Goal: Book appointment/travel/reservation

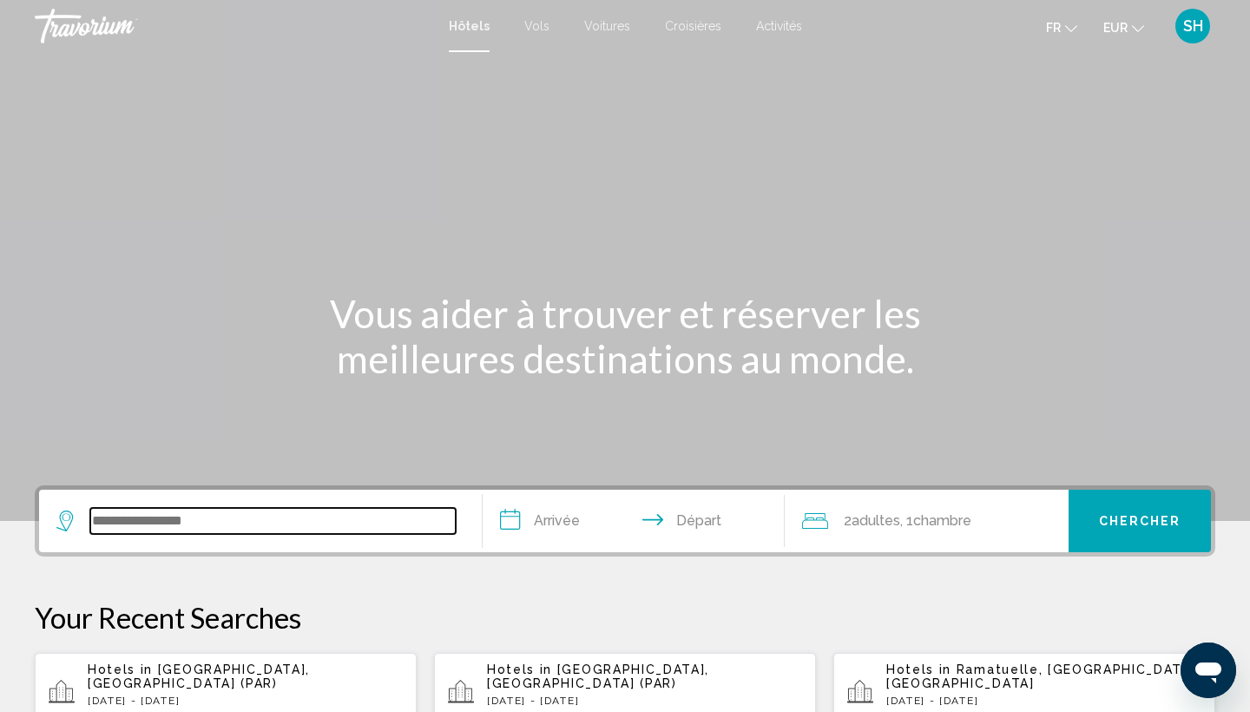
click at [214, 521] on input "Search widget" at bounding box center [272, 521] width 365 height 26
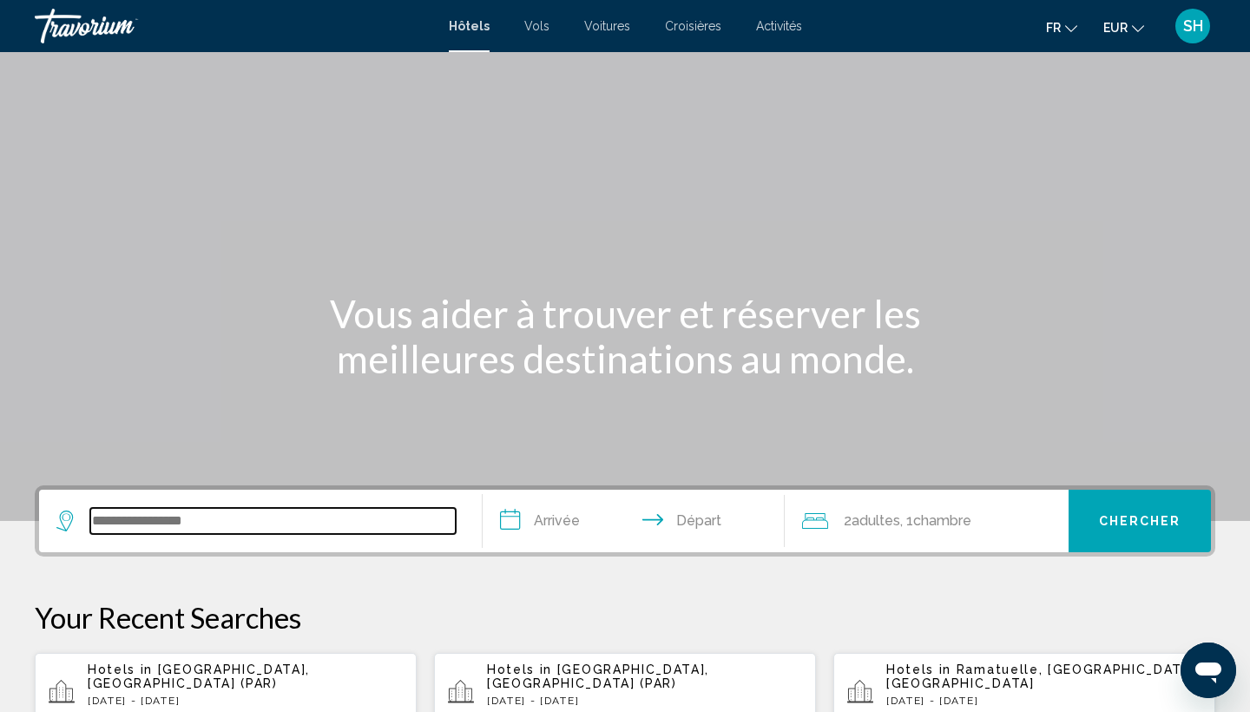
scroll to position [429, 0]
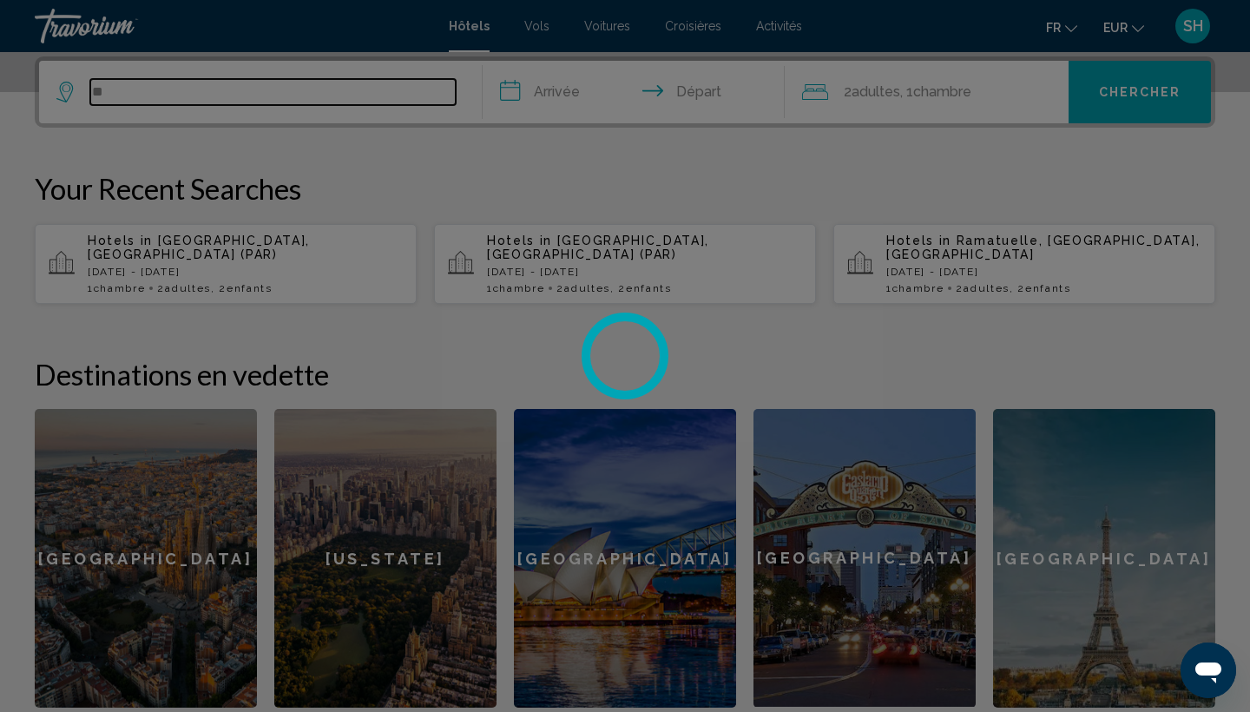
type input "*"
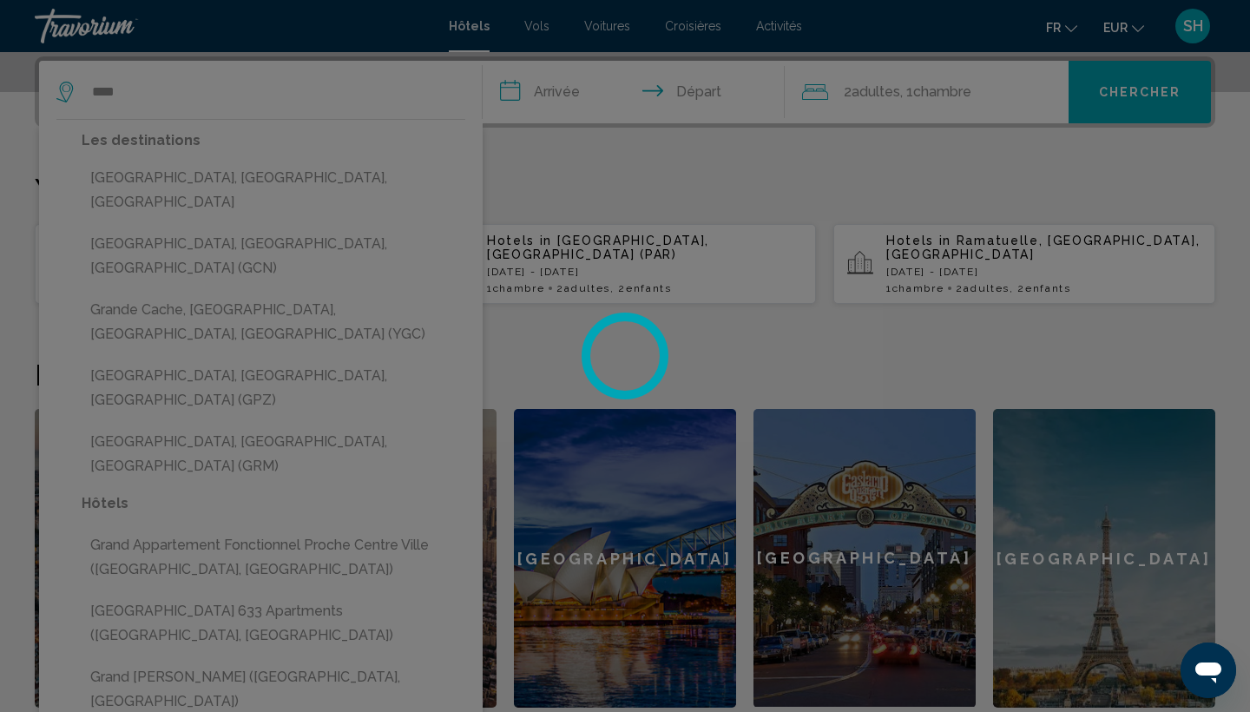
click at [166, 86] on div at bounding box center [625, 356] width 1250 height 712
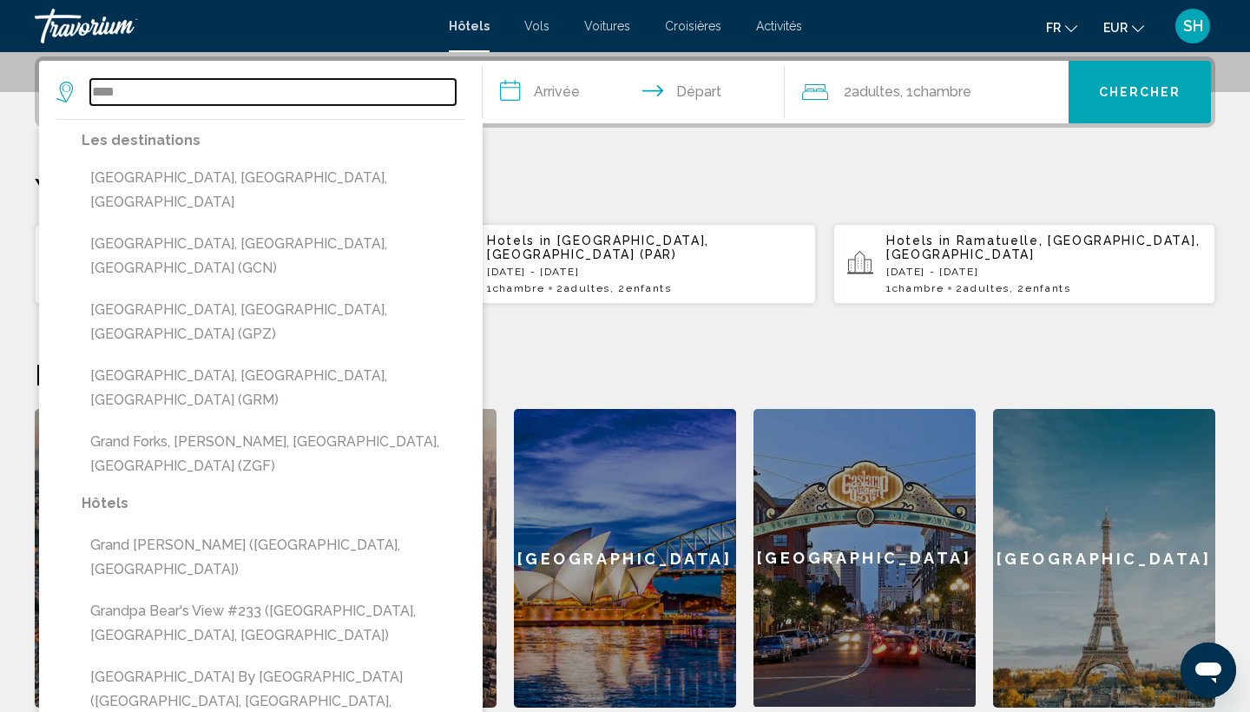
click at [239, 92] on input "****" at bounding box center [272, 92] width 365 height 26
type input "*"
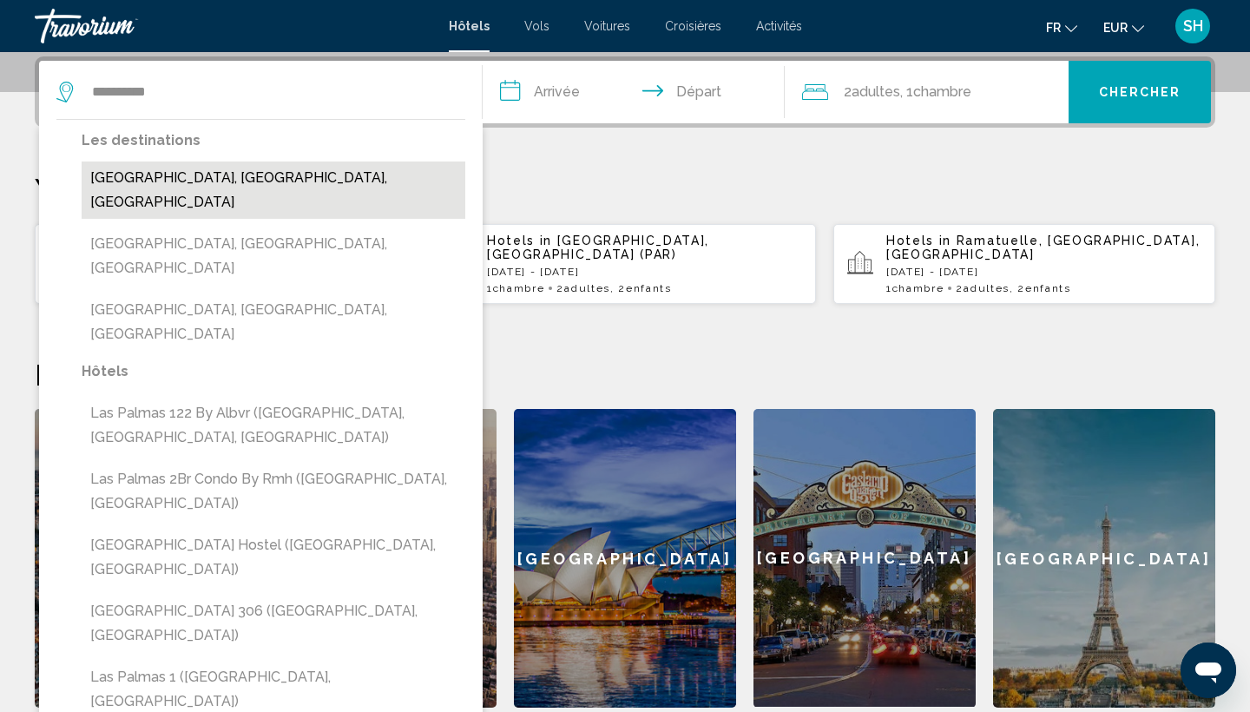
click at [258, 180] on button "Las Palmas De Gran Canaria, Gran Canaria, Spain" at bounding box center [274, 189] width 384 height 57
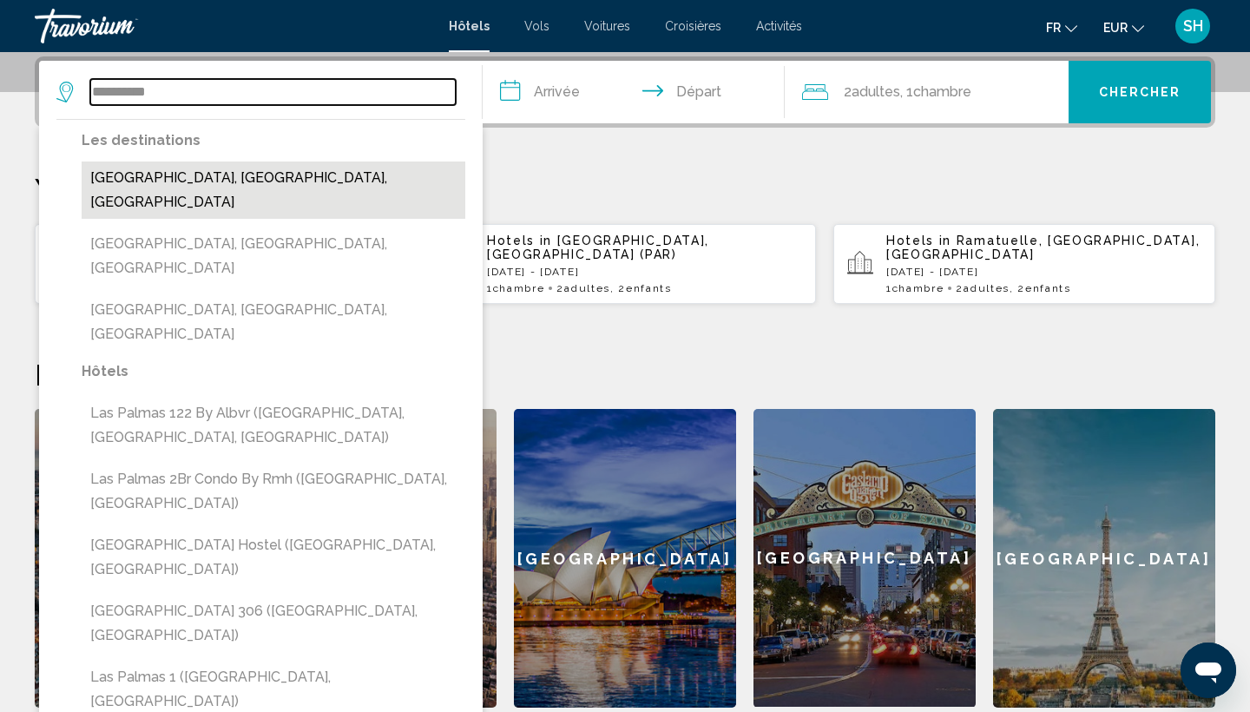
type input "**********"
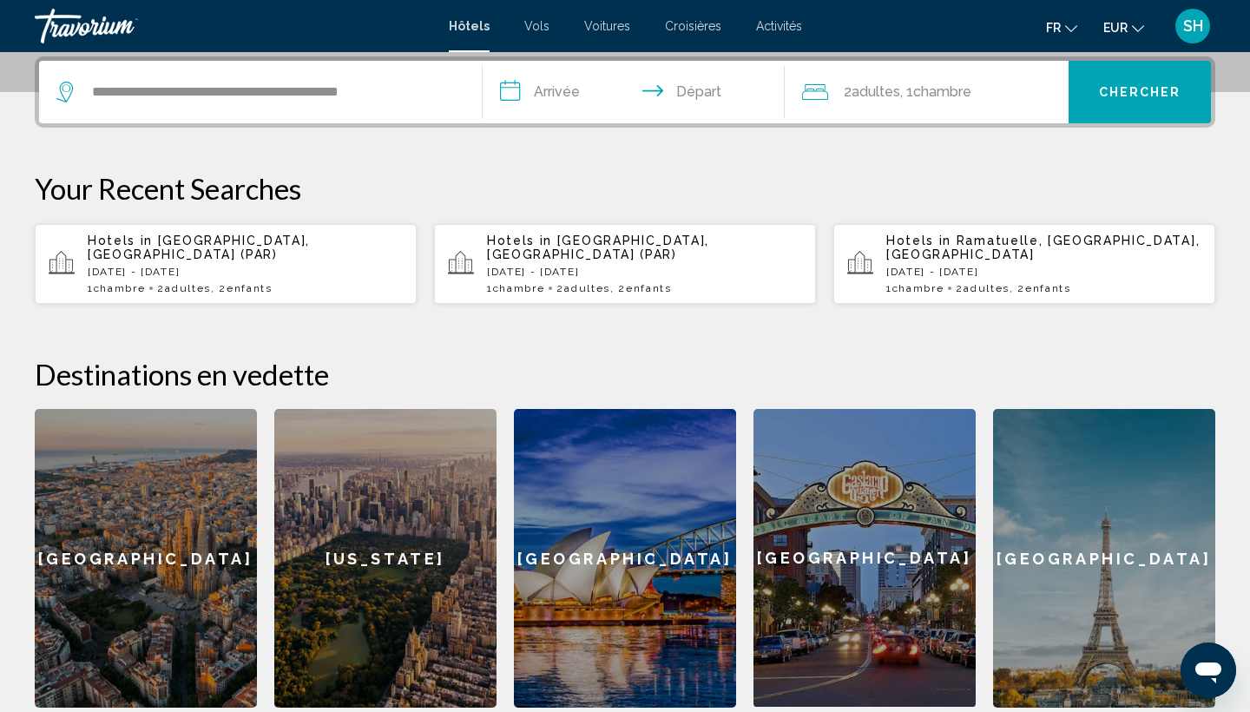
click at [554, 95] on input "**********" at bounding box center [637, 95] width 309 height 68
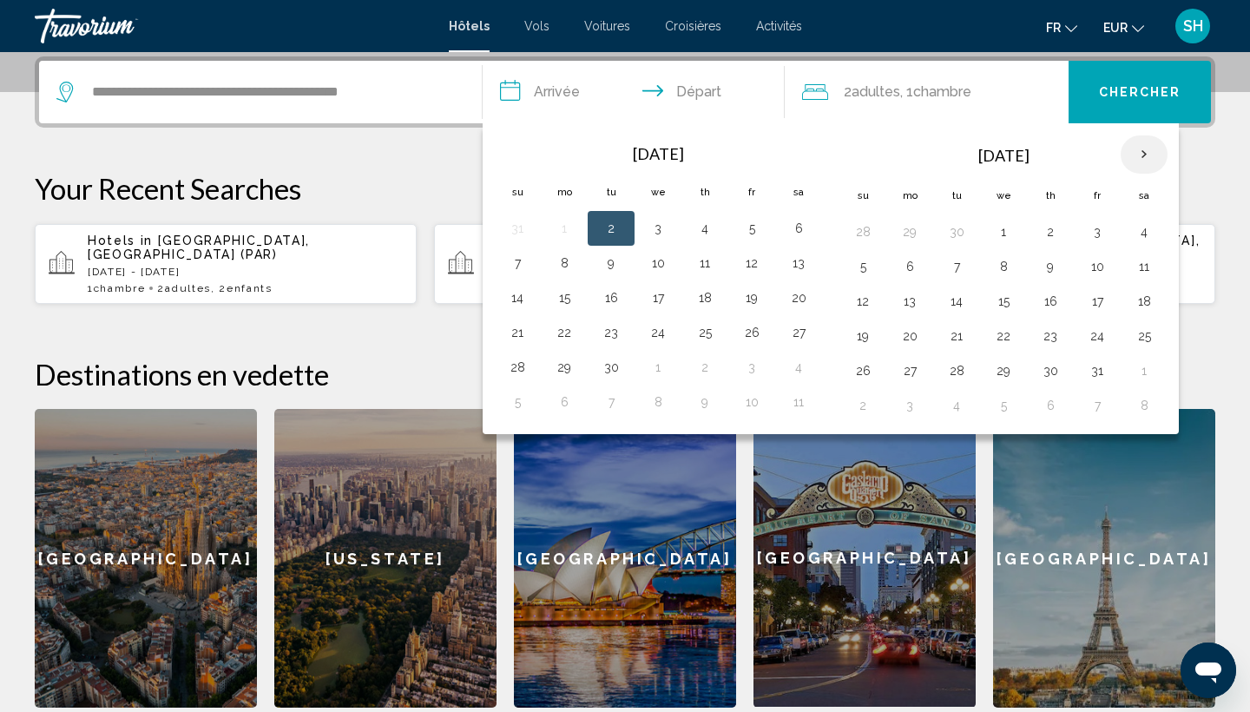
click at [1143, 163] on th "Next month" at bounding box center [1144, 154] width 47 height 38
click at [1141, 229] on button "1" at bounding box center [1144, 232] width 28 height 24
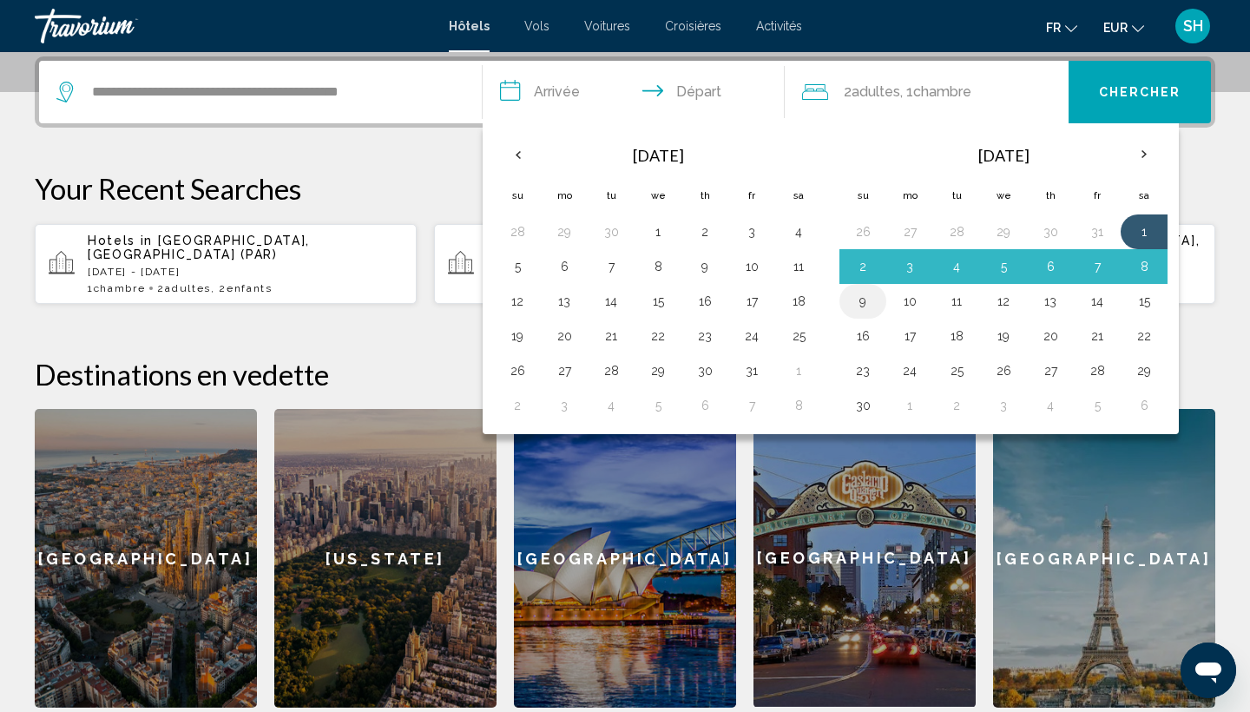
click at [859, 303] on button "9" at bounding box center [863, 301] width 28 height 24
type input "**********"
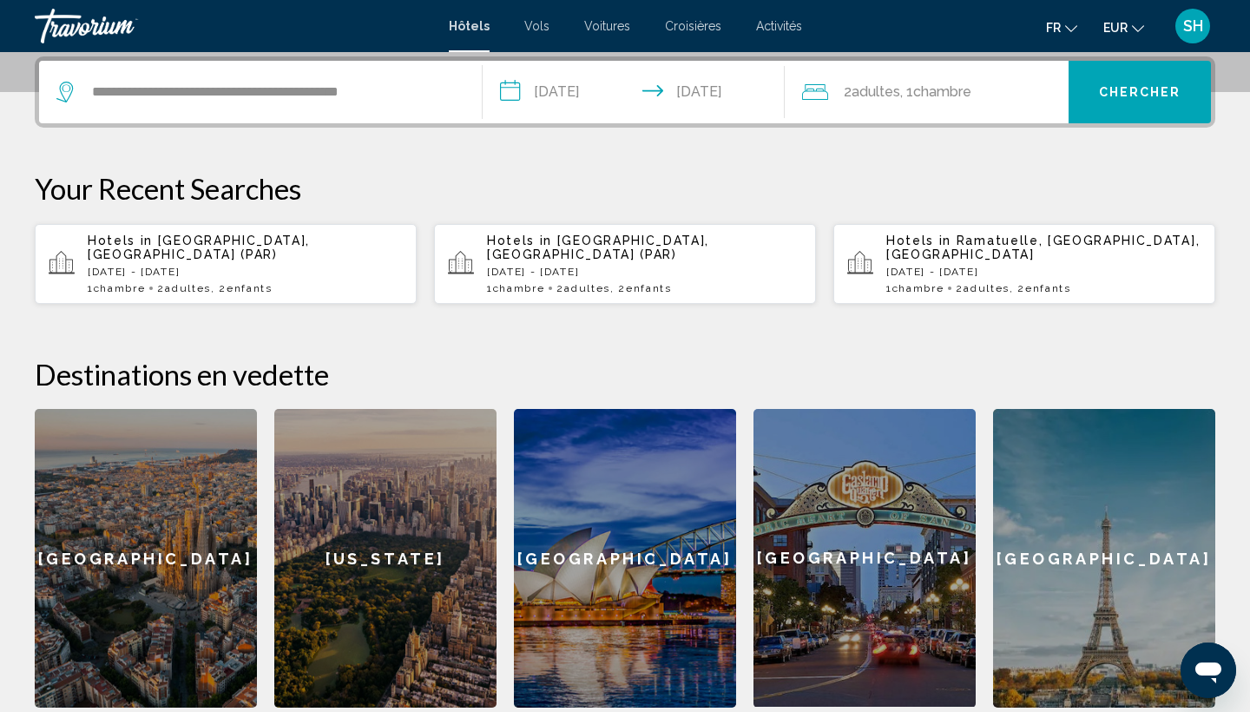
click at [946, 87] on span "Chambre" at bounding box center [942, 91] width 58 height 16
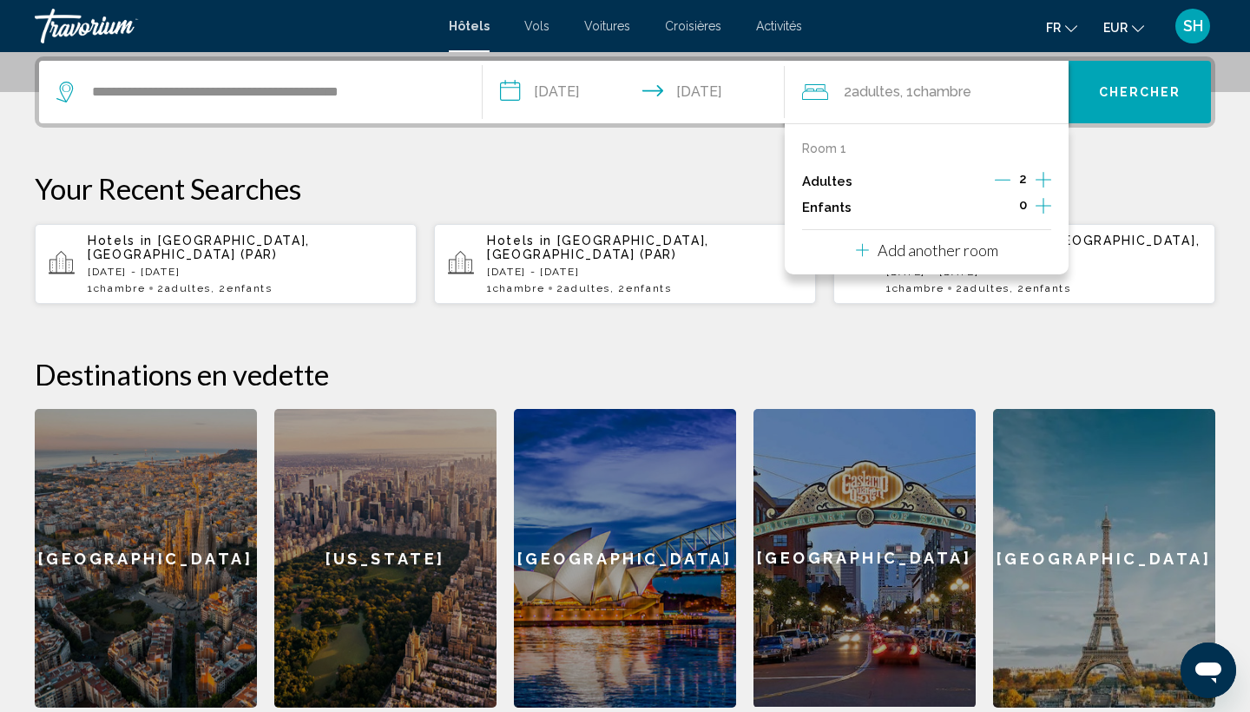
click at [1050, 204] on icon "Increment children" at bounding box center [1044, 205] width 16 height 21
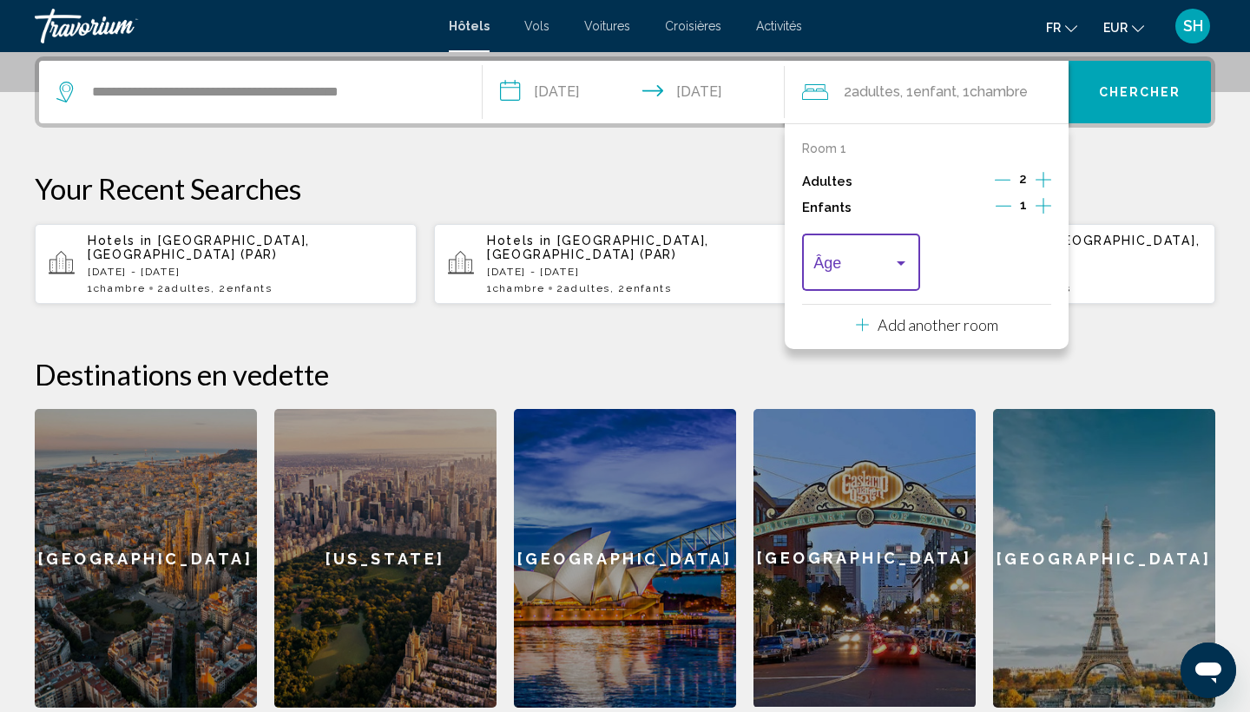
click at [906, 267] on div "Travelers: 2 adults, 1 child" at bounding box center [901, 263] width 16 height 14
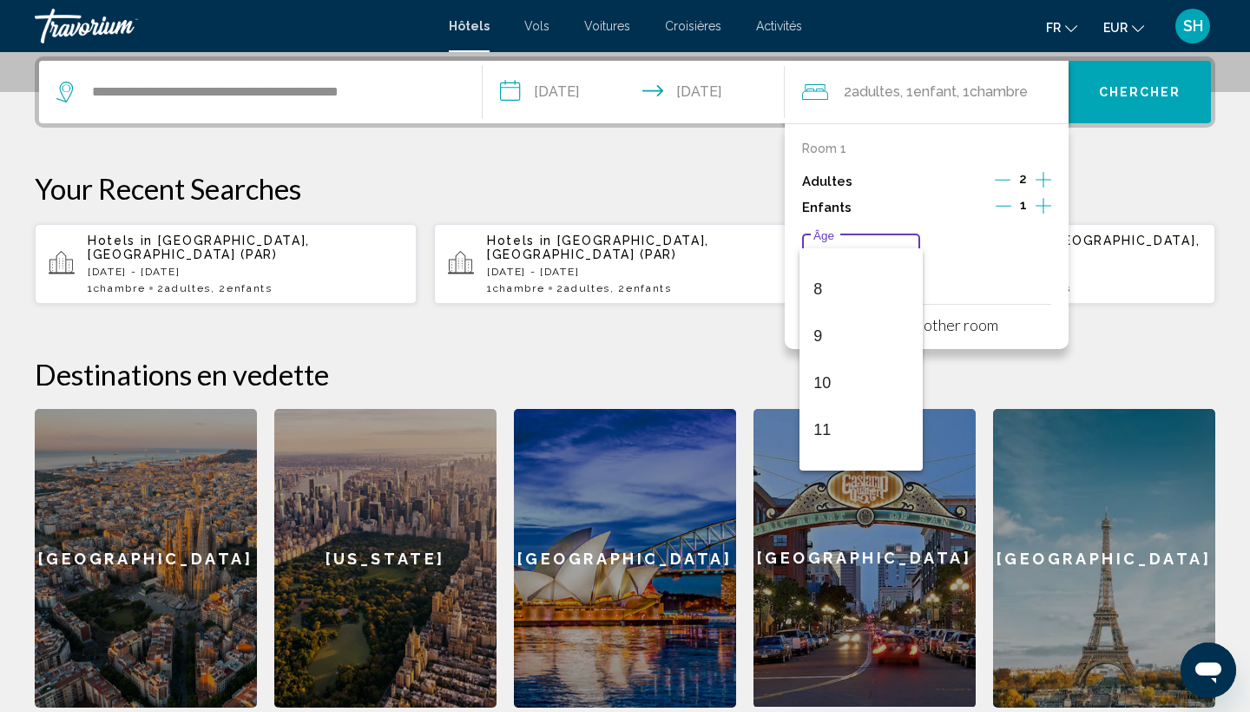
scroll to position [425, 0]
click at [853, 306] on span "10" at bounding box center [860, 316] width 95 height 47
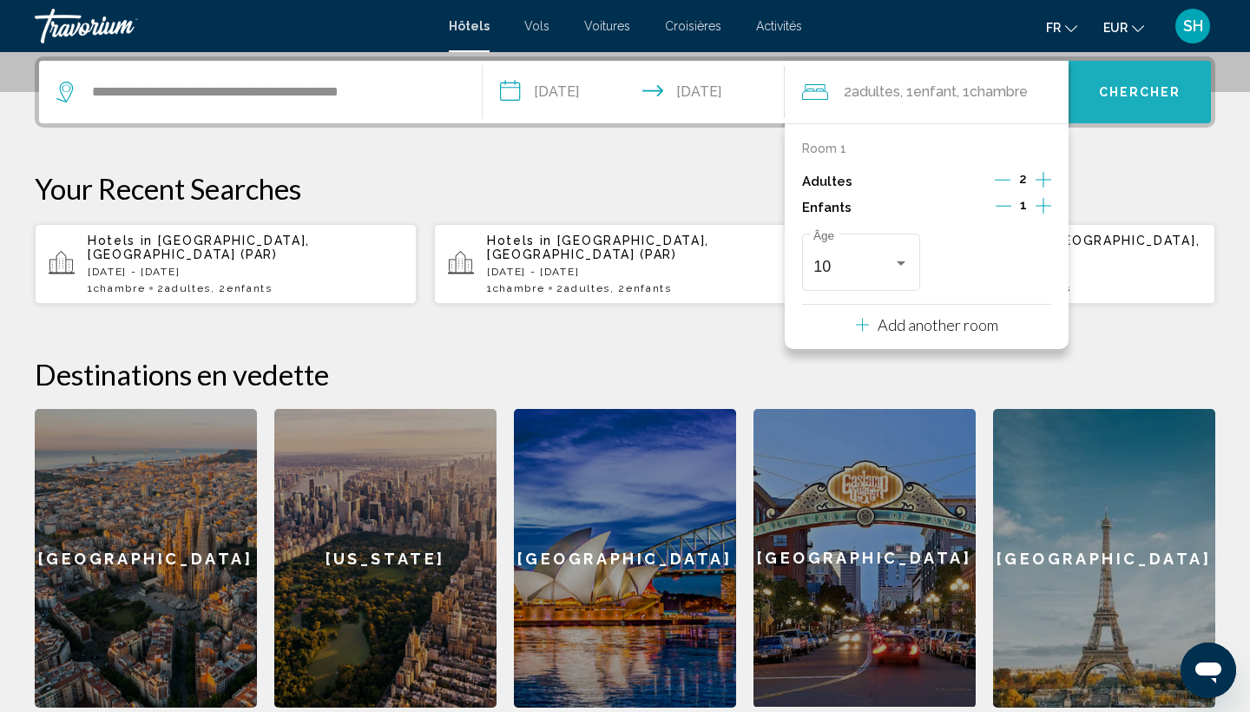
click at [1152, 89] on span "Chercher" at bounding box center [1140, 93] width 82 height 14
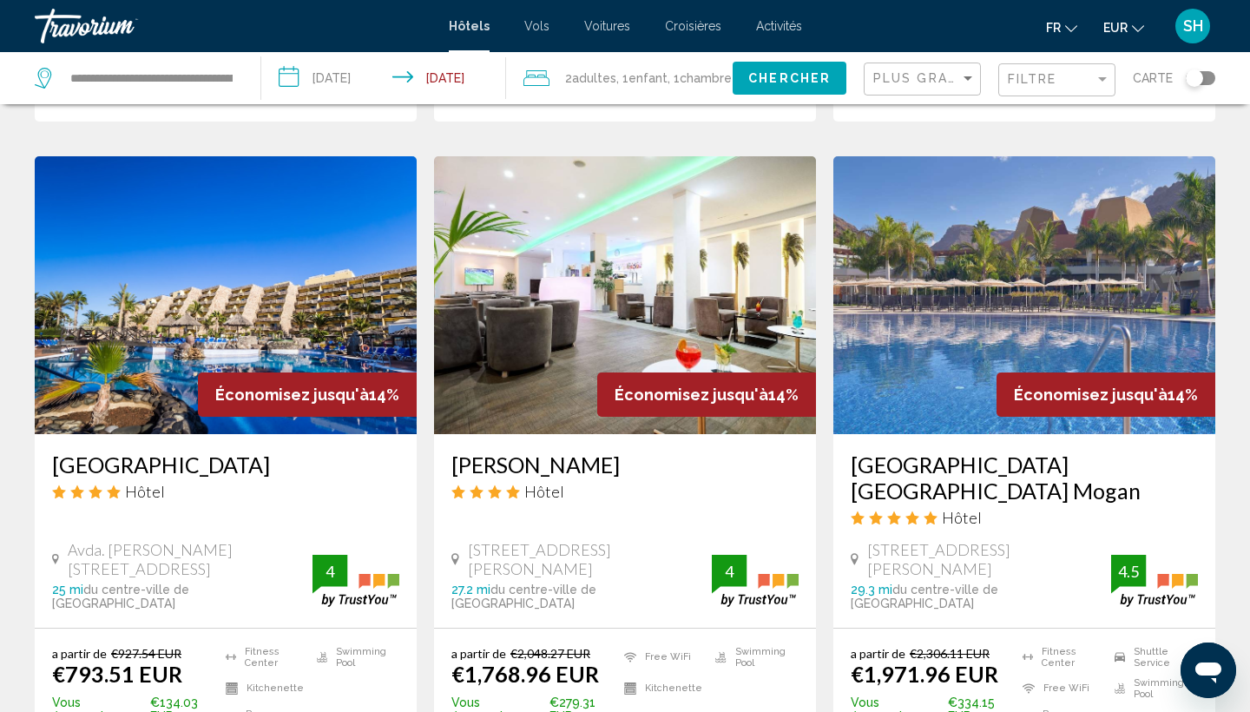
scroll to position [2037, 0]
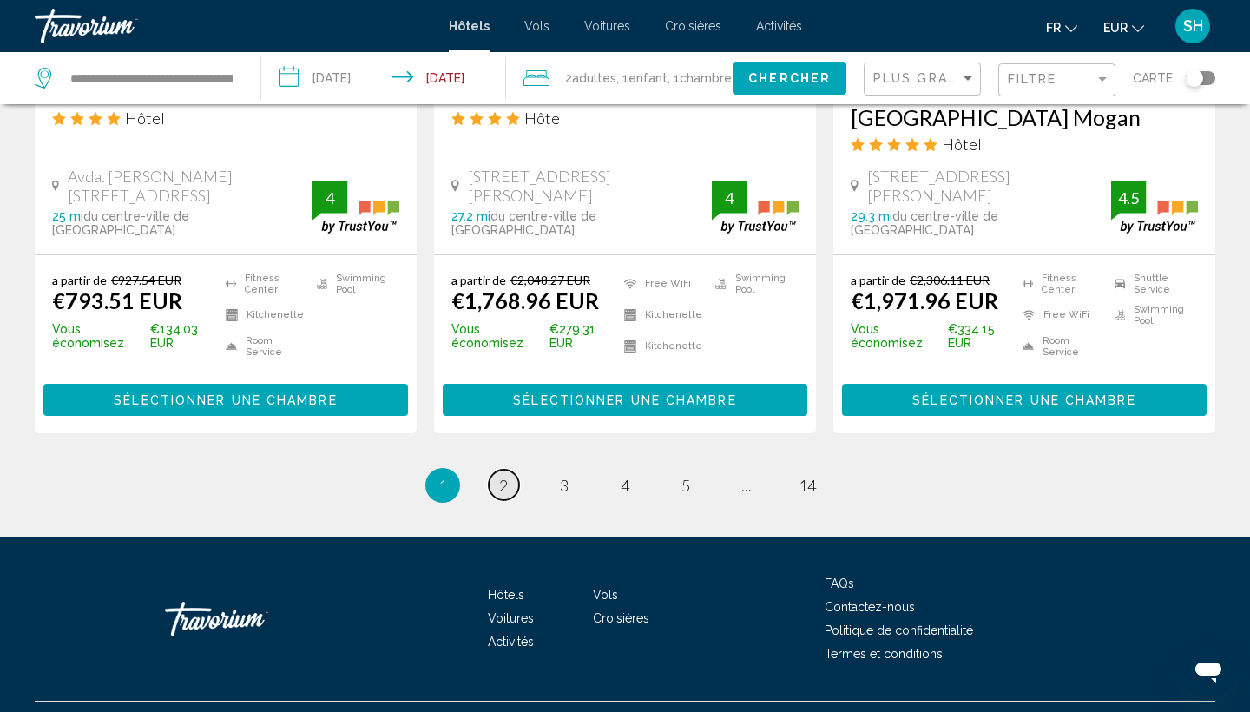
click at [508, 476] on span "2" at bounding box center [503, 485] width 9 height 19
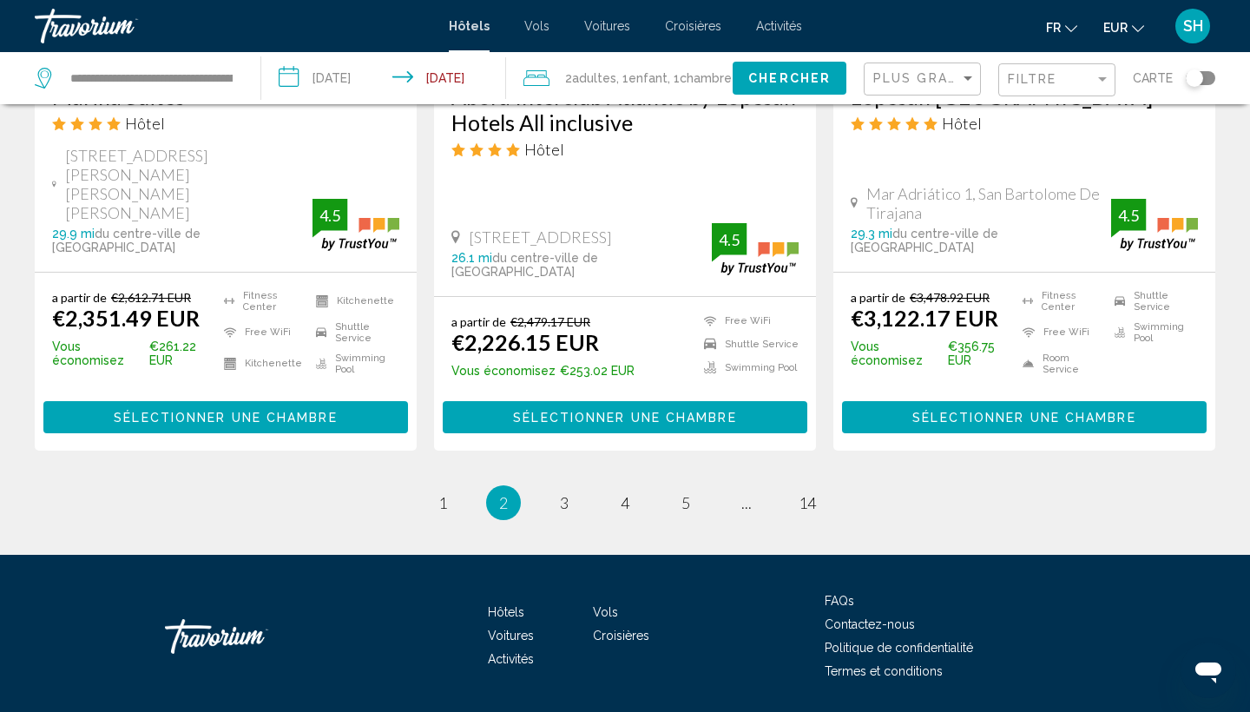
scroll to position [2418, 0]
click at [443, 493] on span "1" at bounding box center [442, 502] width 9 height 19
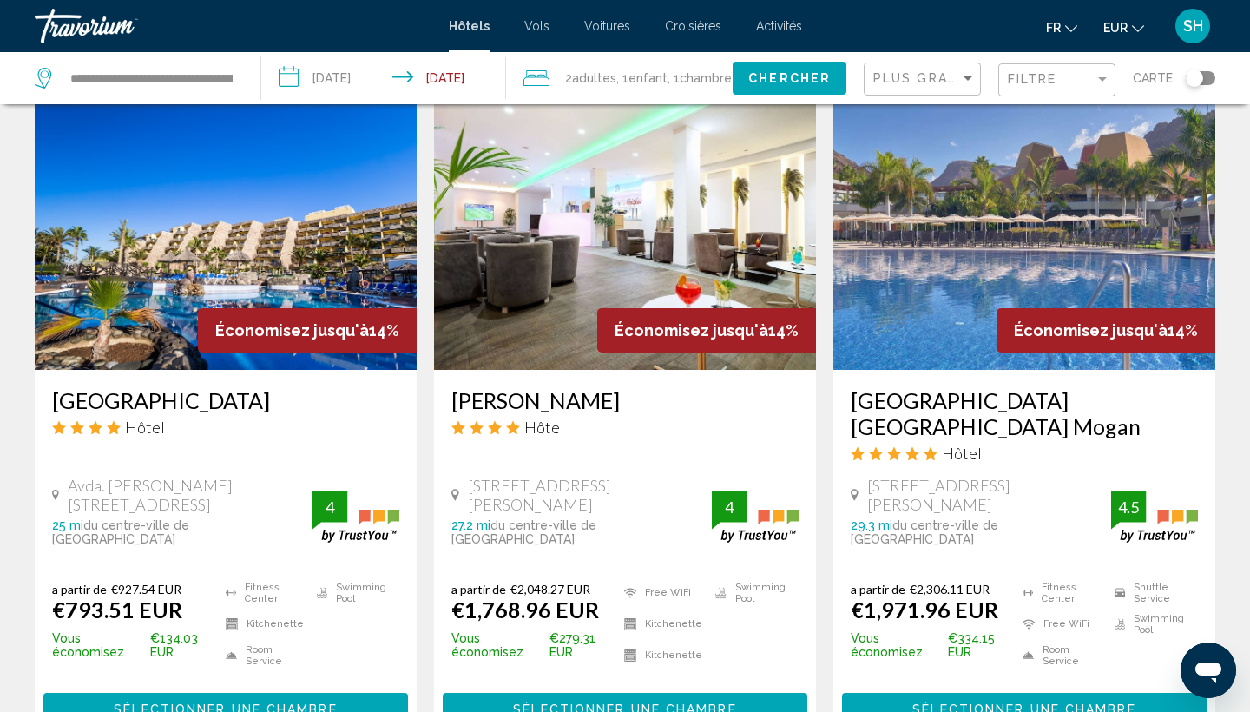
scroll to position [2106, 0]
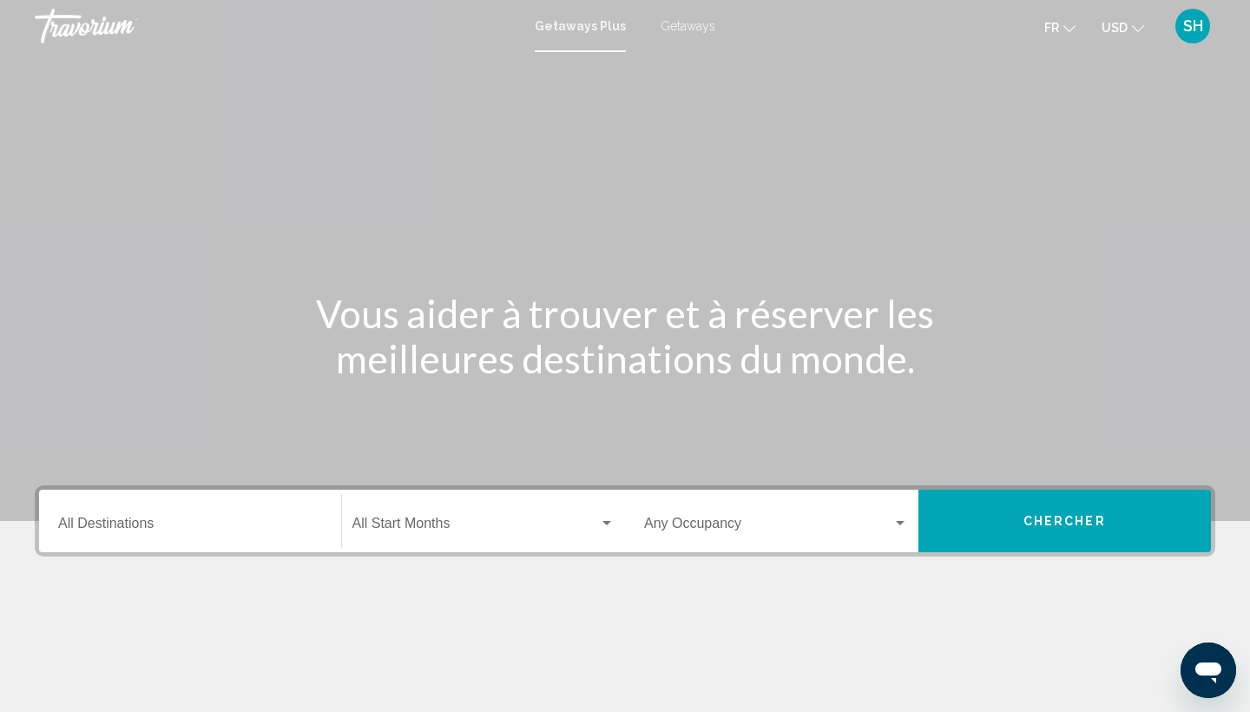
click at [691, 22] on span "Getaways" at bounding box center [688, 26] width 55 height 14
click at [1116, 23] on span "USD" at bounding box center [1115, 28] width 26 height 14
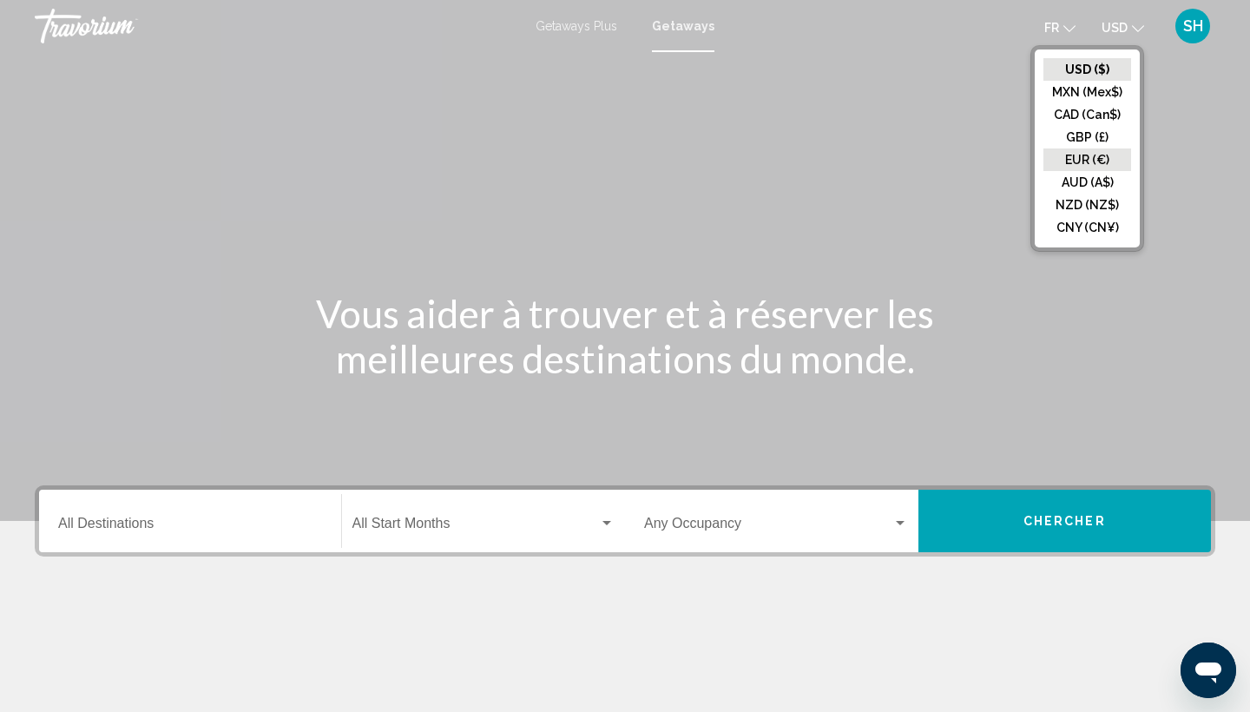
click at [1068, 167] on button "EUR (€)" at bounding box center [1088, 159] width 88 height 23
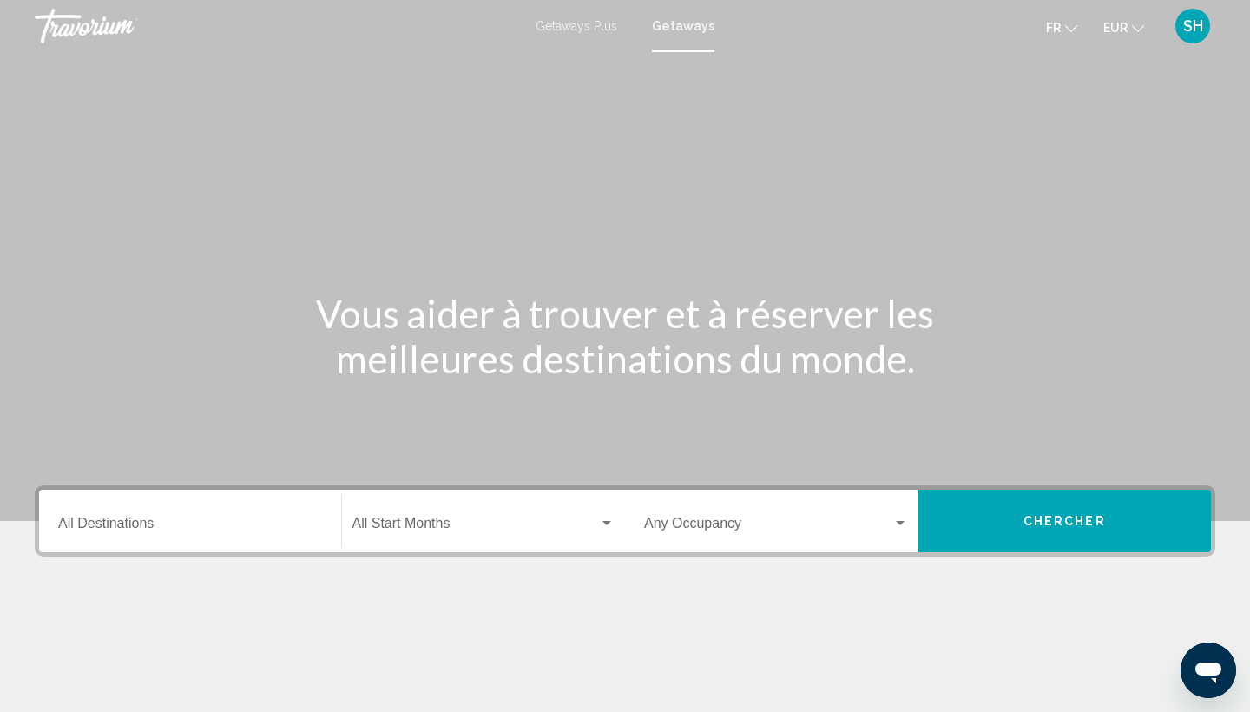
click at [229, 532] on input "Destination All Destinations" at bounding box center [190, 527] width 264 height 16
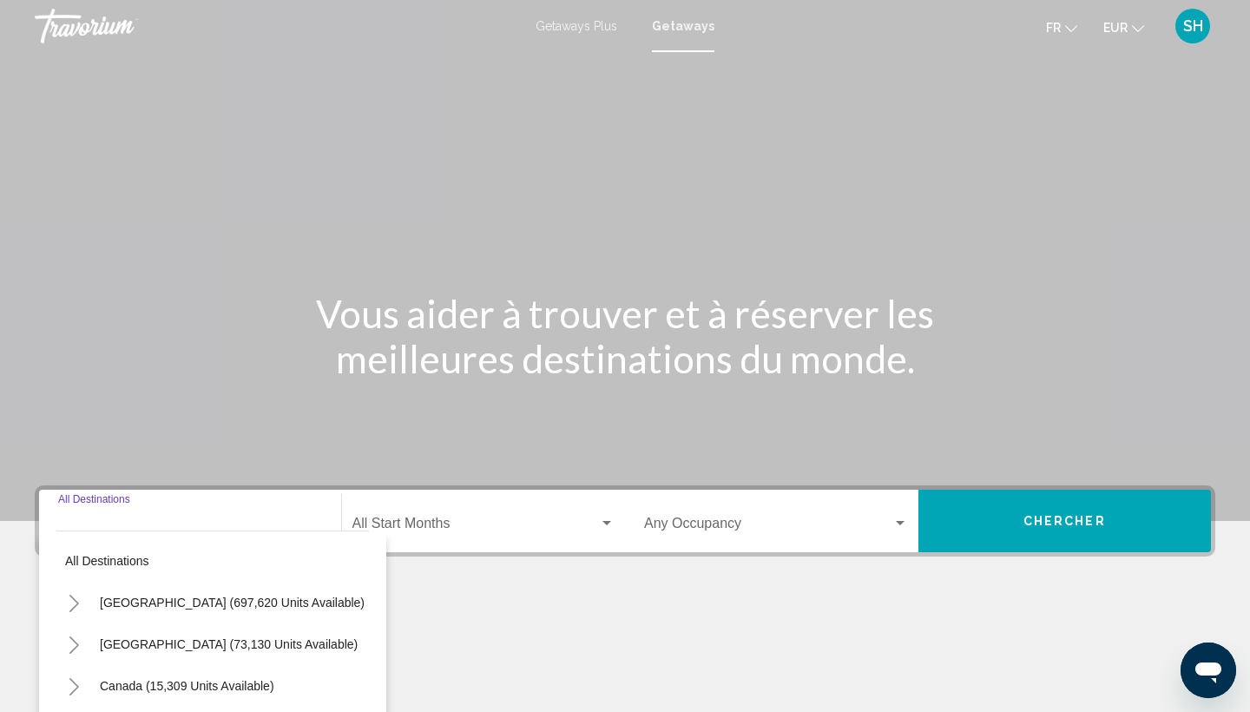
scroll to position [231, 0]
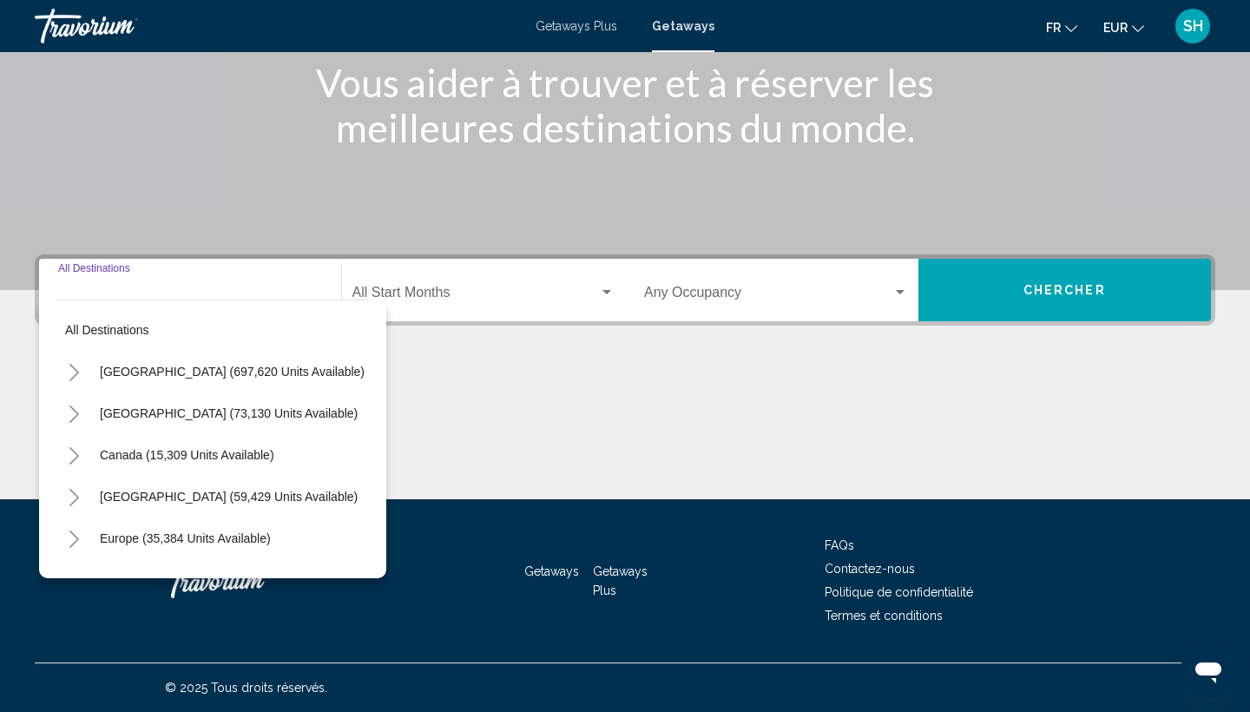
click at [76, 537] on icon "Toggle Europe (35,384 units available)" at bounding box center [74, 538] width 10 height 17
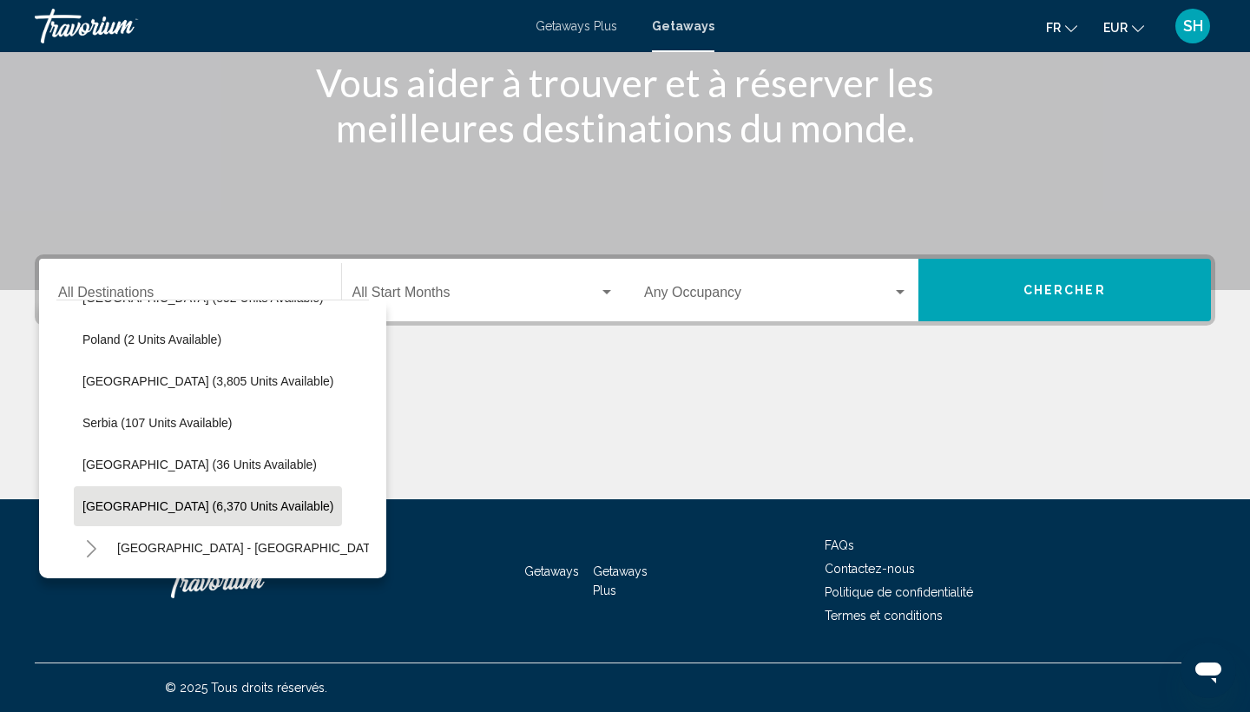
scroll to position [841, 0]
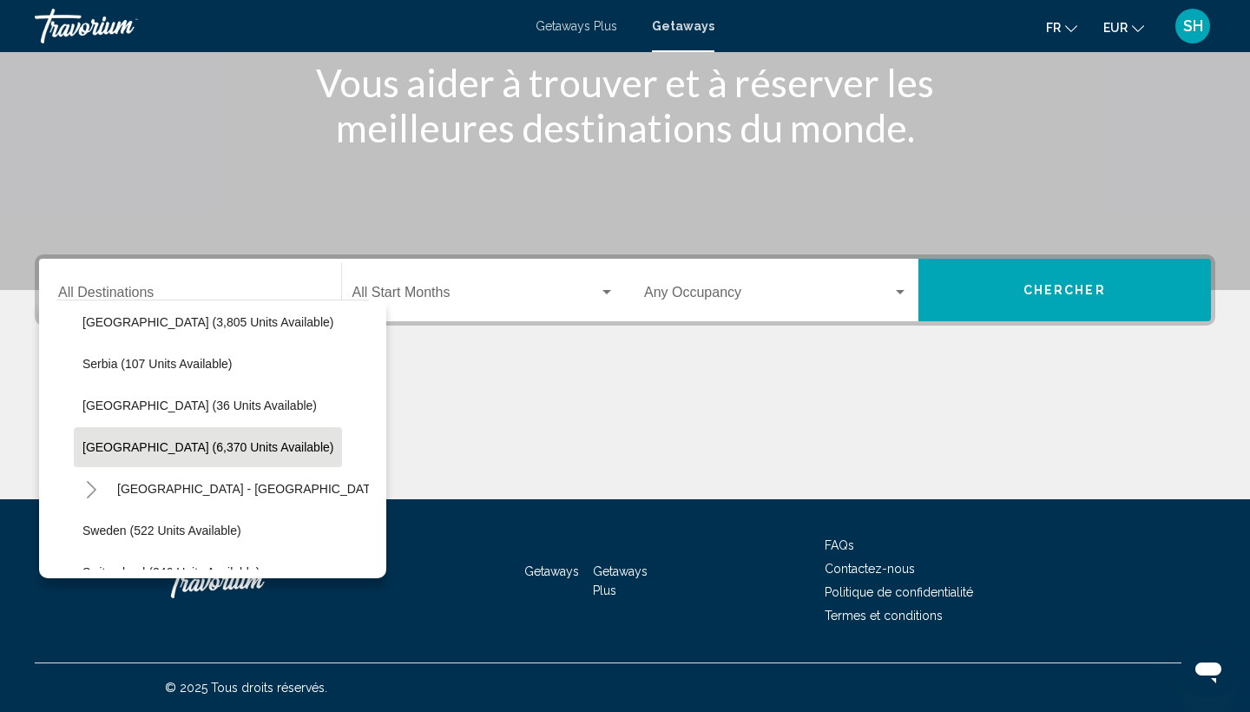
click at [163, 452] on span "[GEOGRAPHIC_DATA] (6,370 units available)" at bounding box center [207, 447] width 251 height 14
type input "**********"
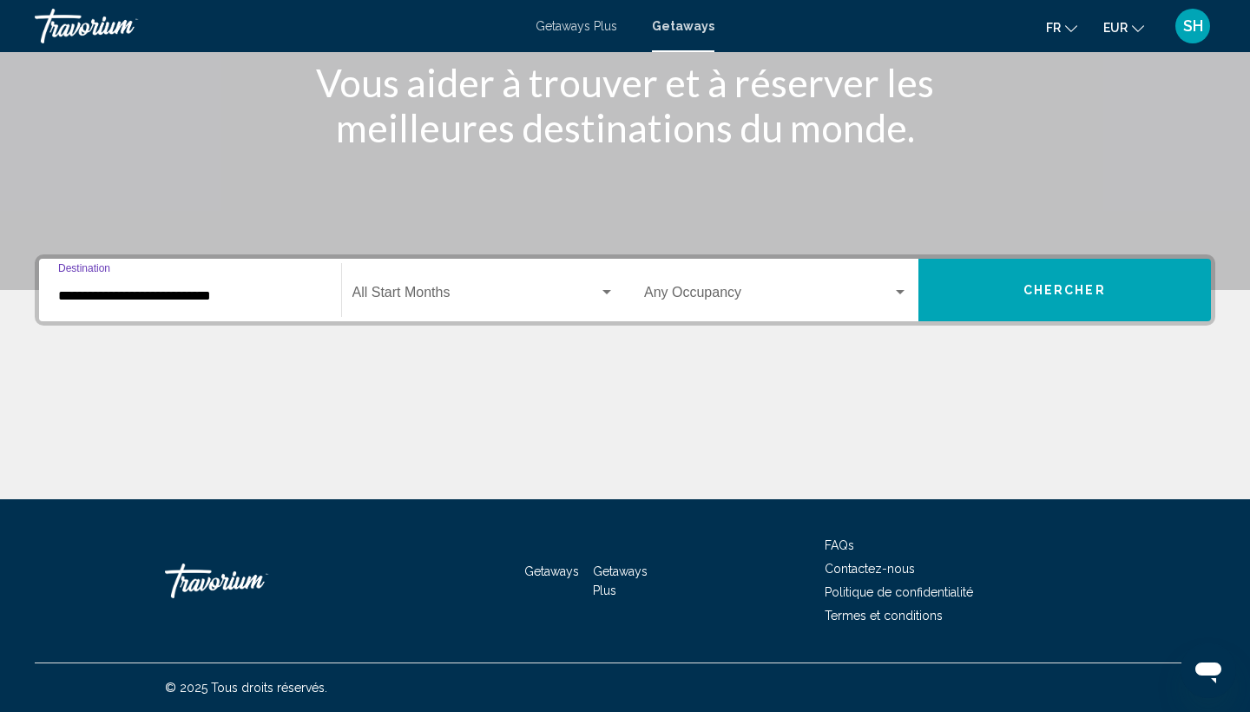
click at [478, 295] on span "Search widget" at bounding box center [475, 296] width 247 height 16
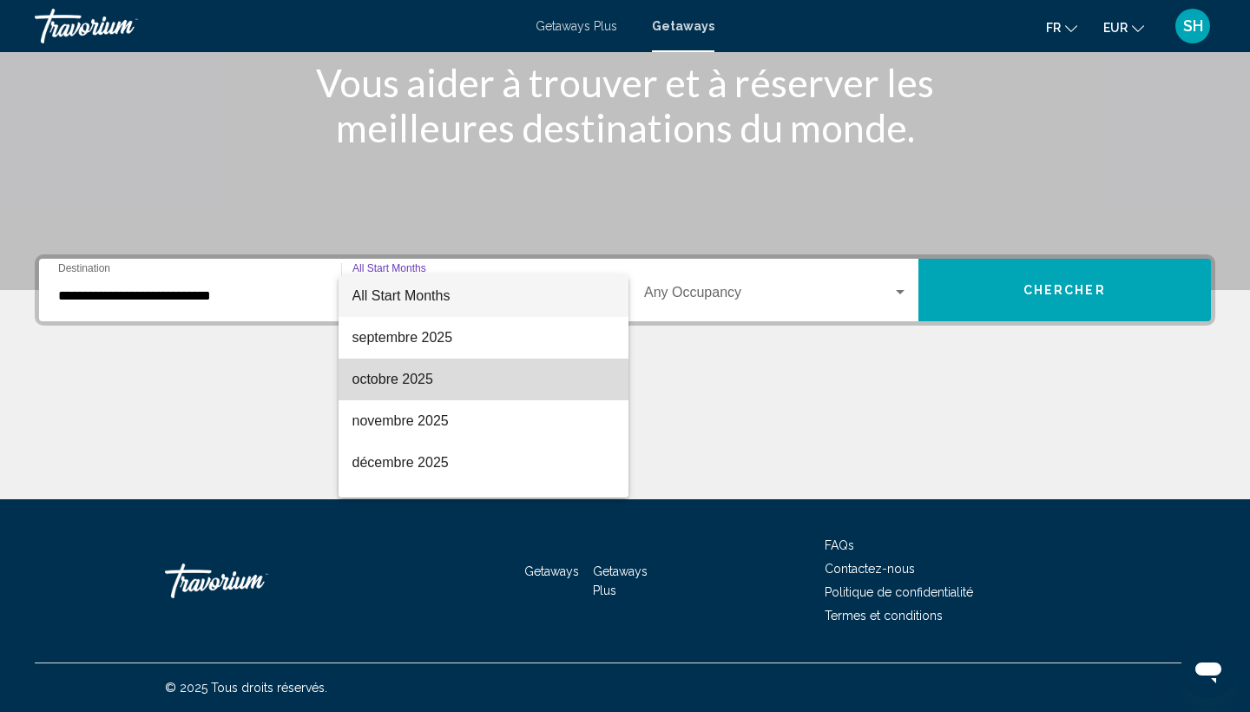
click at [399, 382] on span "octobre 2025" at bounding box center [483, 380] width 263 height 42
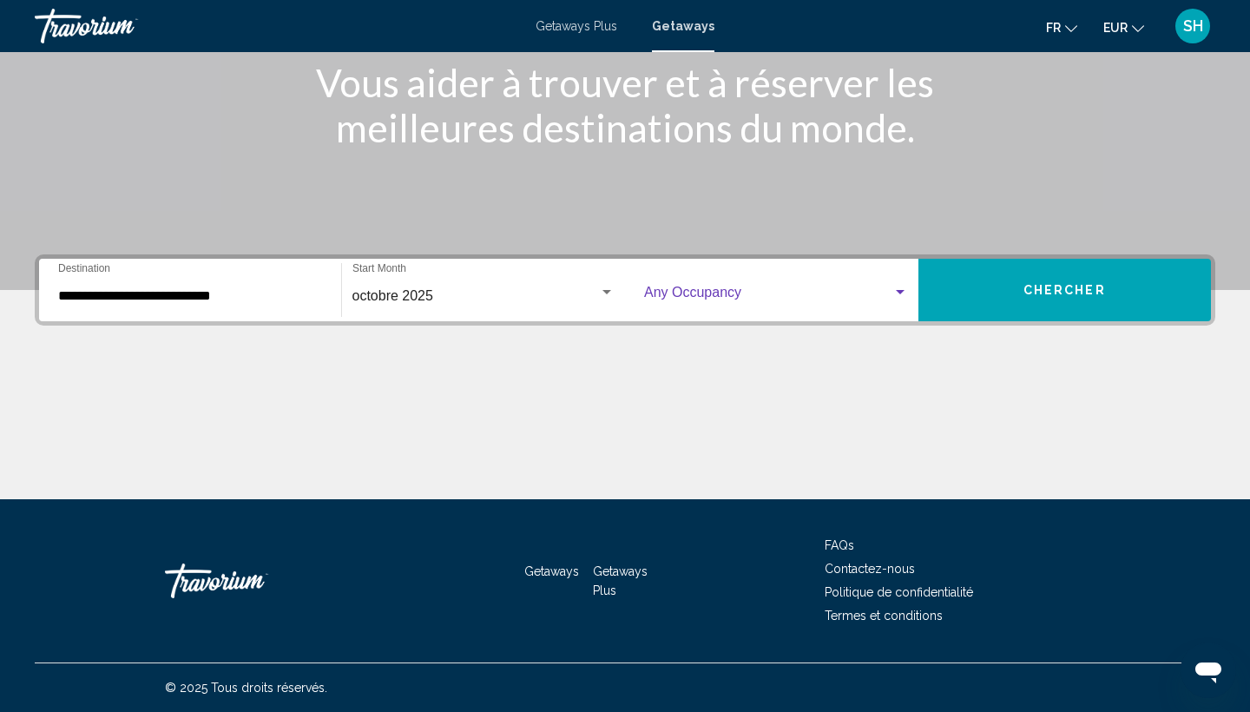
click at [740, 302] on span "Search widget" at bounding box center [768, 296] width 248 height 16
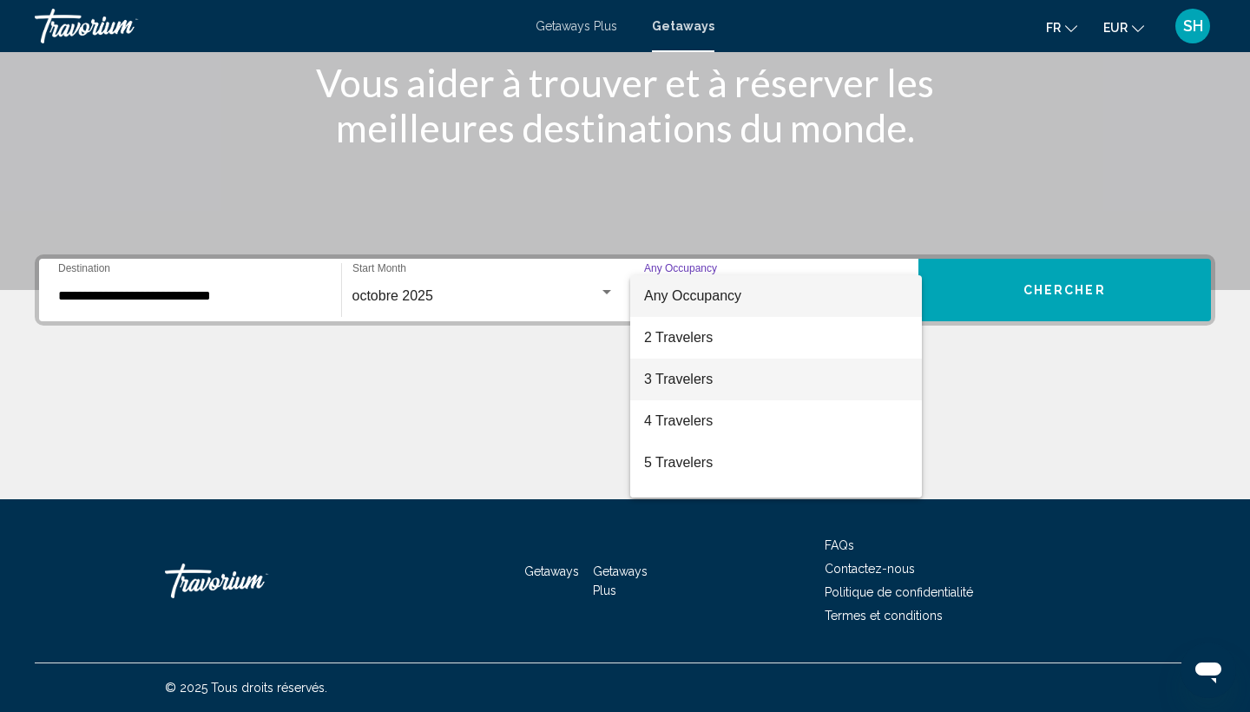
click at [684, 381] on span "3 Travelers" at bounding box center [776, 380] width 264 height 42
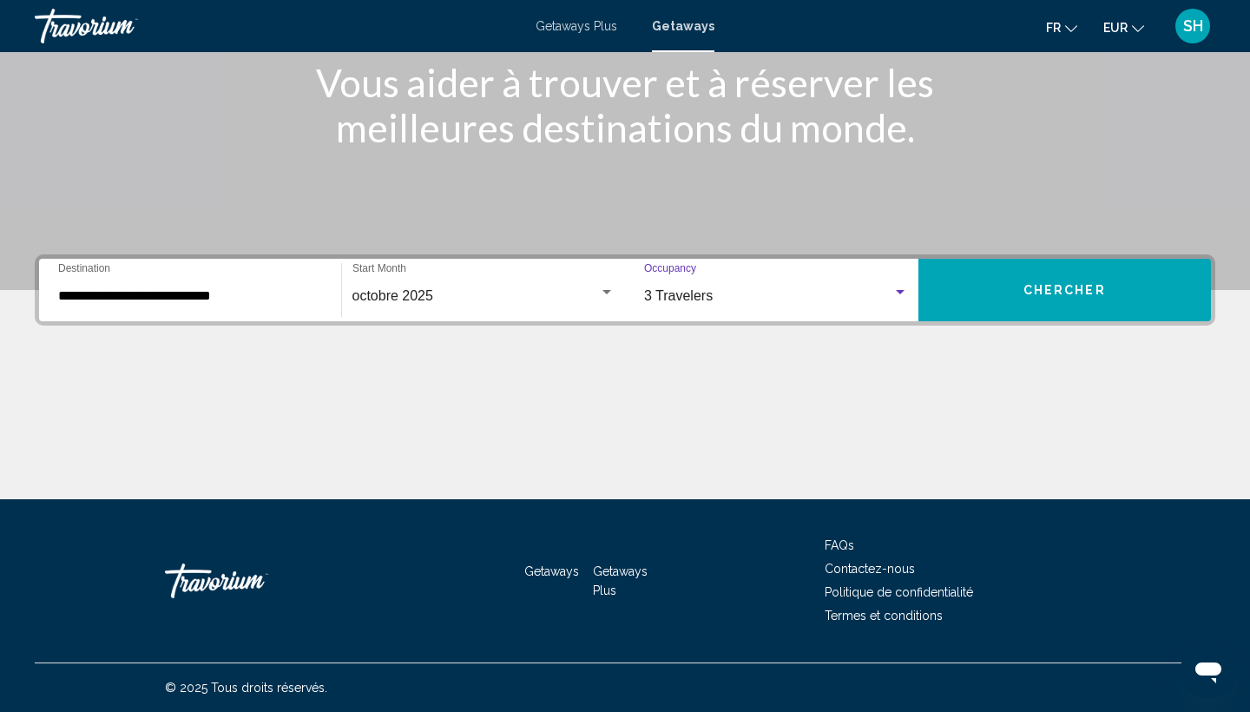
click at [973, 300] on button "Chercher" at bounding box center [1065, 290] width 293 height 63
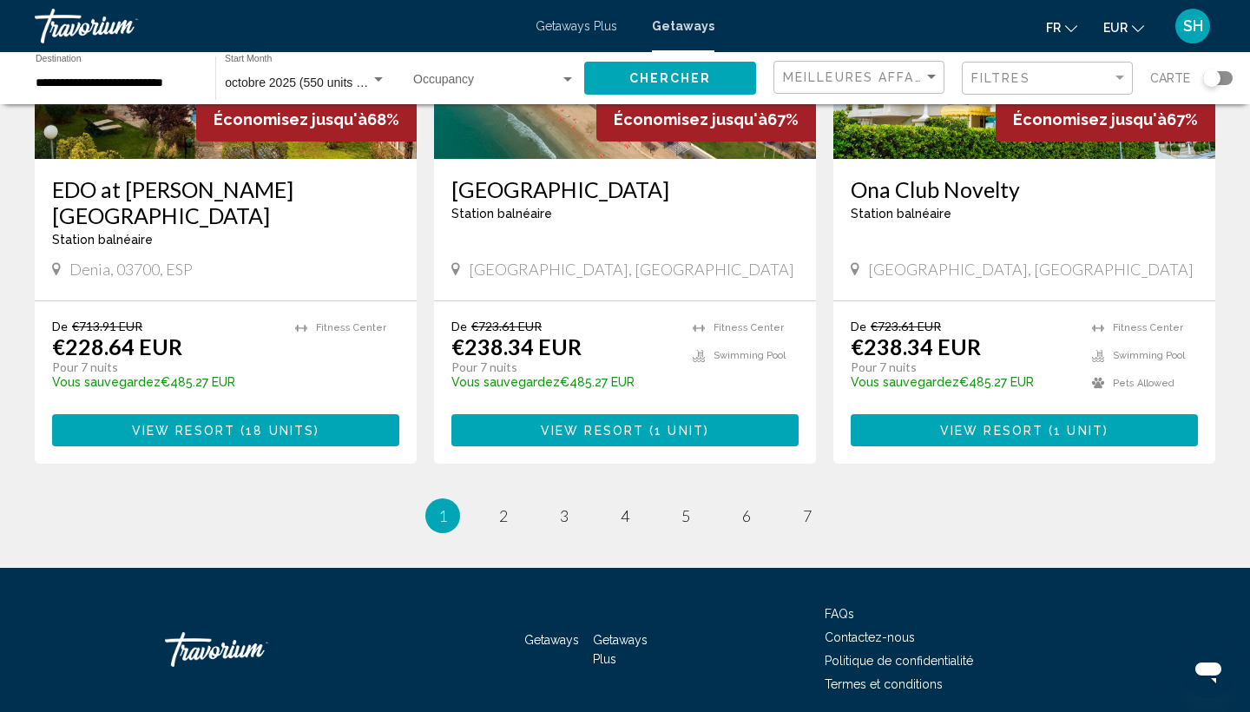
scroll to position [2120, 0]
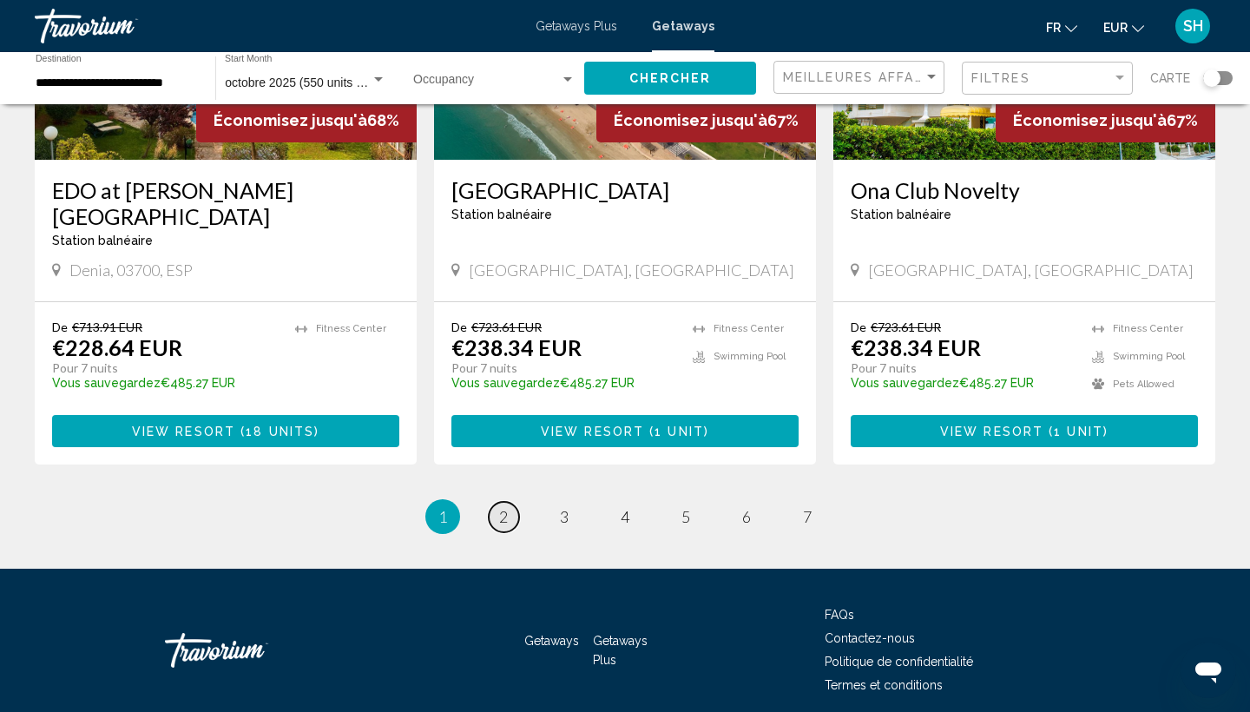
click at [512, 502] on link "page 2" at bounding box center [504, 517] width 30 height 30
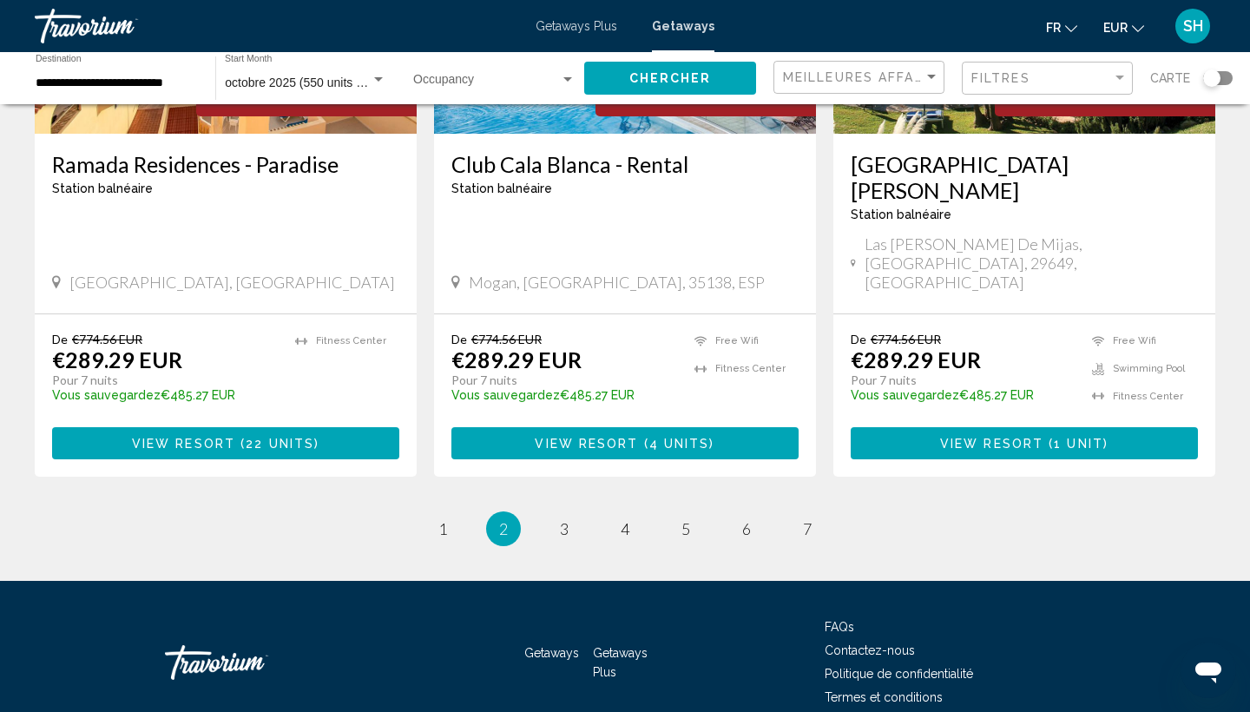
scroll to position [2171, 0]
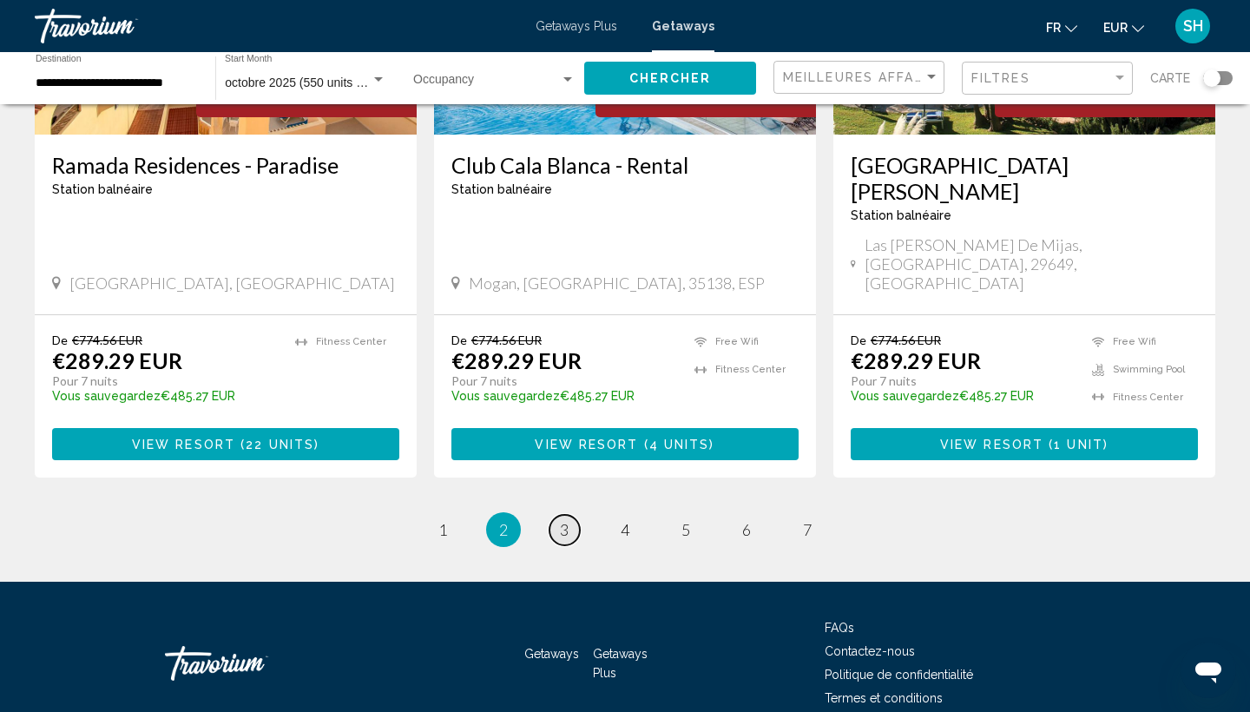
click at [565, 520] on span "3" at bounding box center [564, 529] width 9 height 19
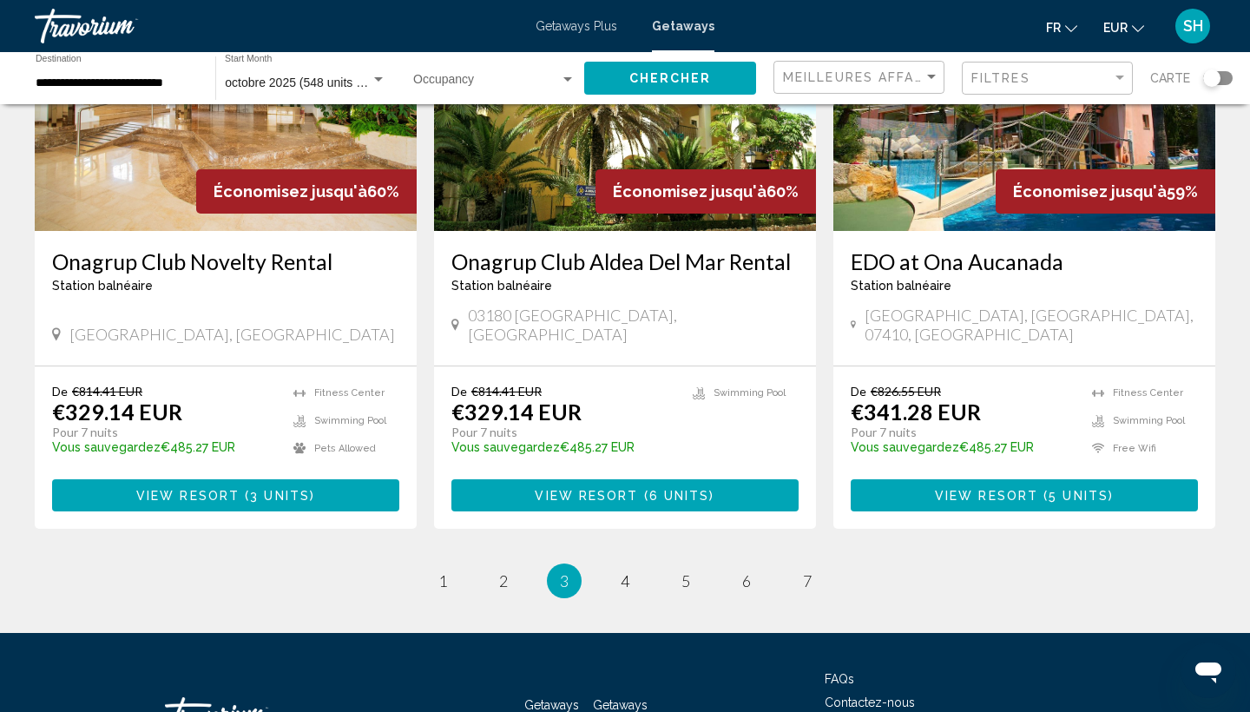
scroll to position [2171, 0]
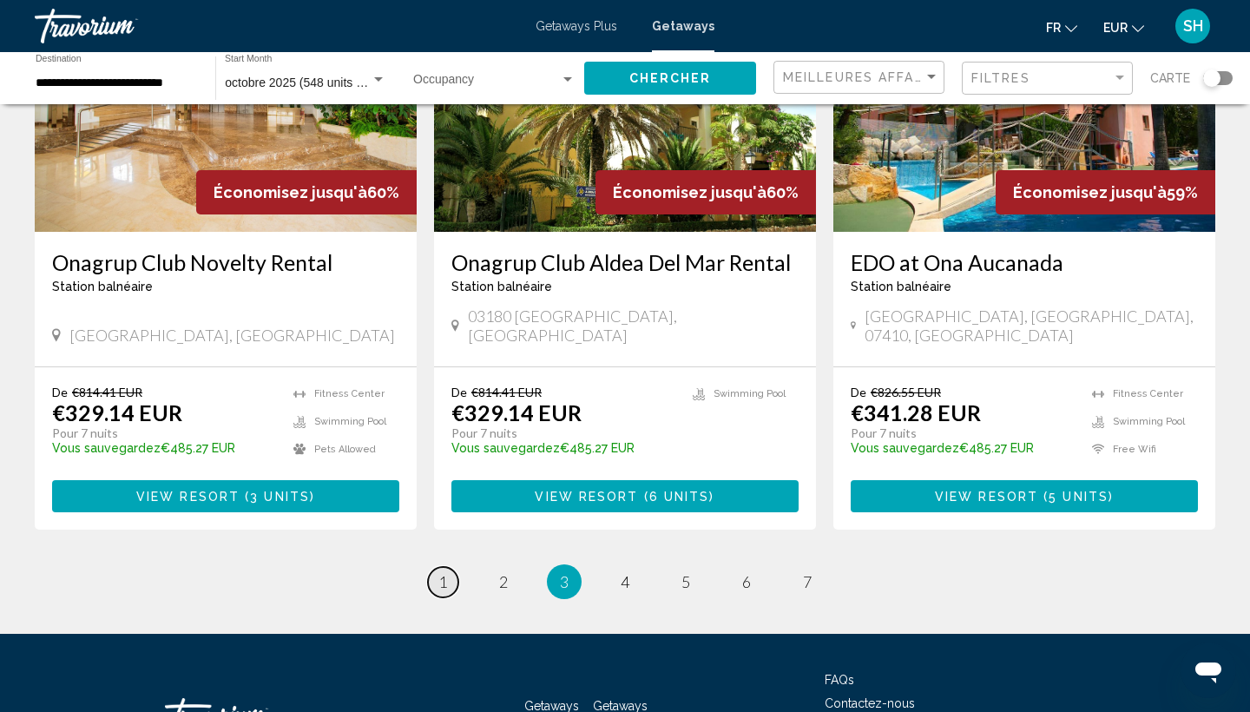
click at [446, 572] on span "1" at bounding box center [442, 581] width 9 height 19
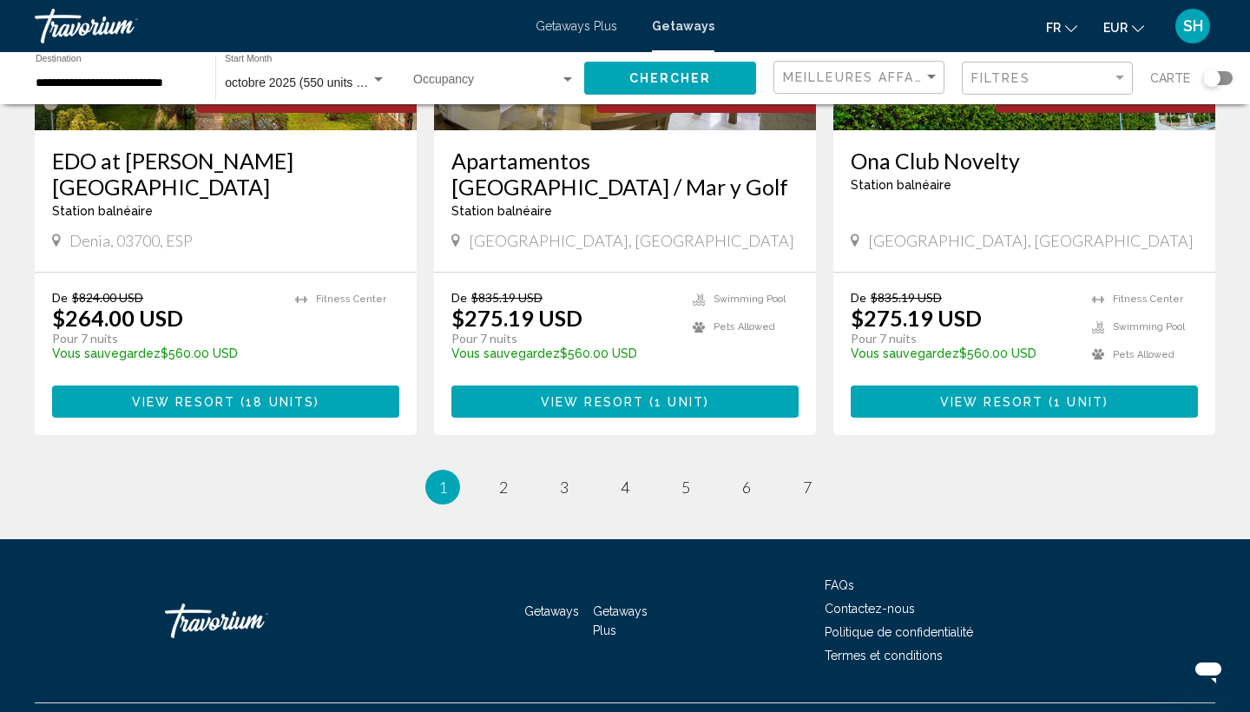
scroll to position [2146, 0]
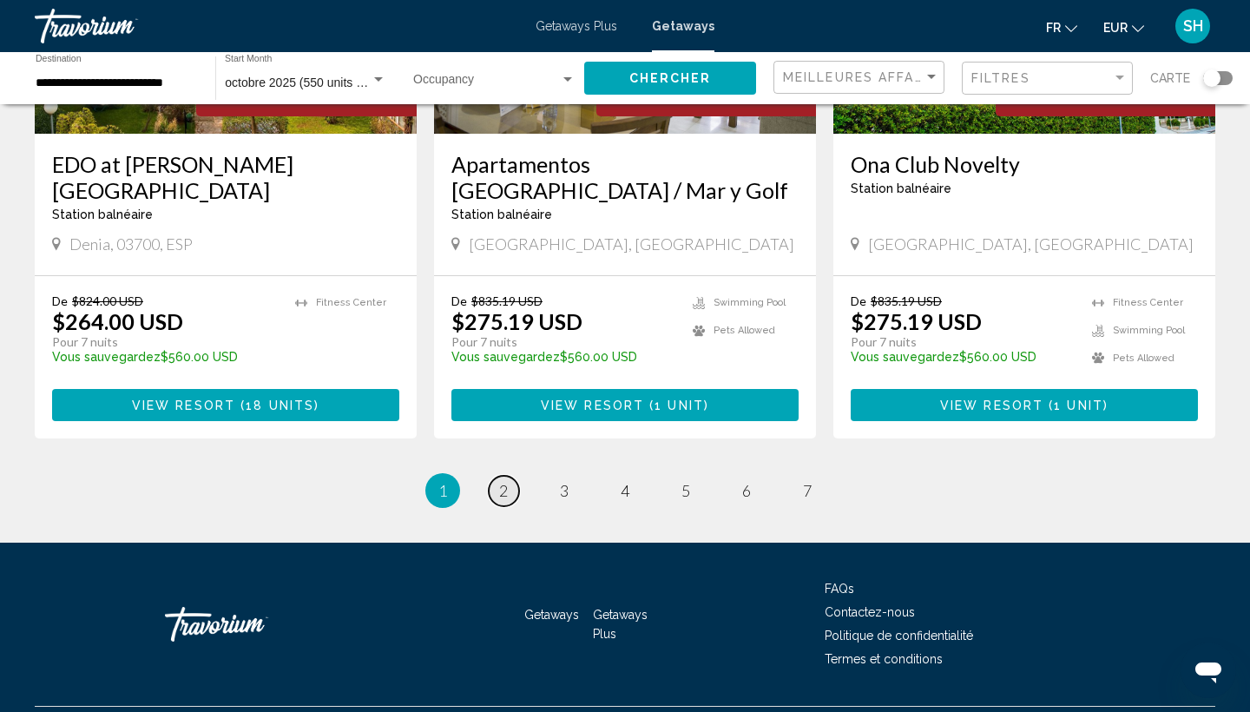
click at [501, 481] on span "2" at bounding box center [503, 490] width 9 height 19
